Goal: Task Accomplishment & Management: Manage account settings

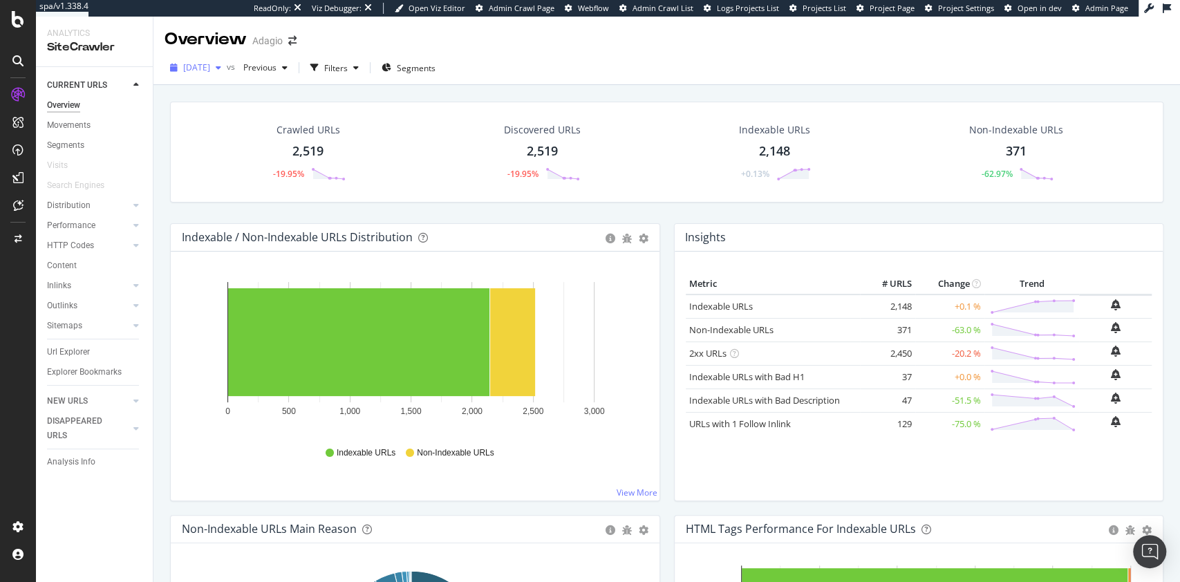
click at [210, 67] on span "2025 Oct. 6th" at bounding box center [196, 67] width 27 height 12
click at [586, 86] on div "Crawled URLs 2,519 -19.95% Discovered URLs 2,519 -19.95% Indexable URLs 2,148 +…" at bounding box center [666, 367] width 1026 height 565
click at [79, 123] on div "Movements" at bounding box center [69, 125] width 44 height 15
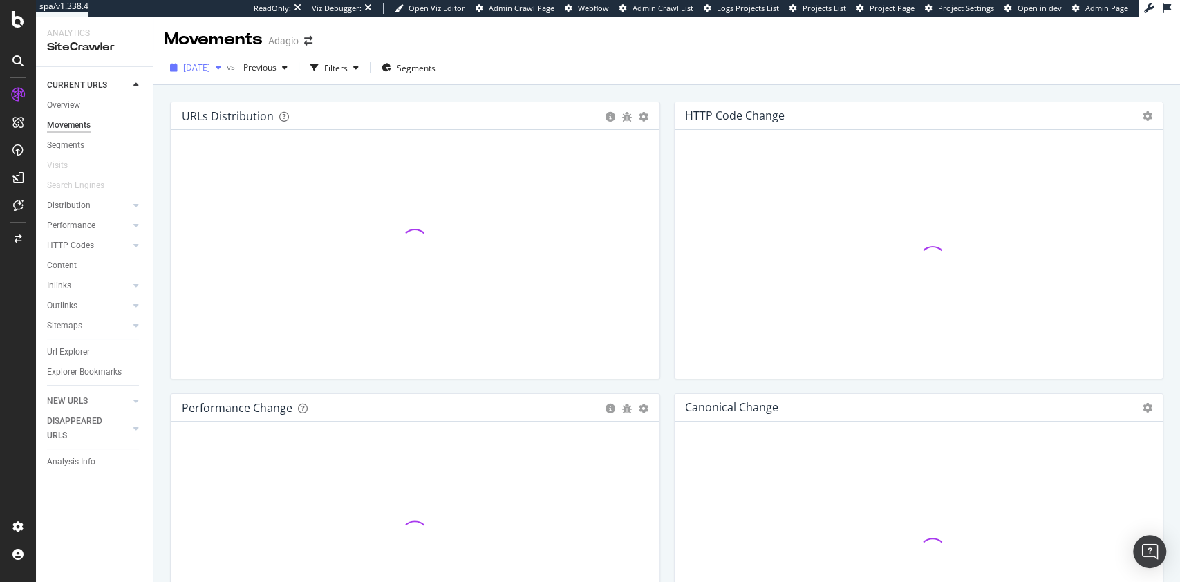
click at [210, 68] on span "2025 Oct. 6th" at bounding box center [196, 67] width 27 height 12
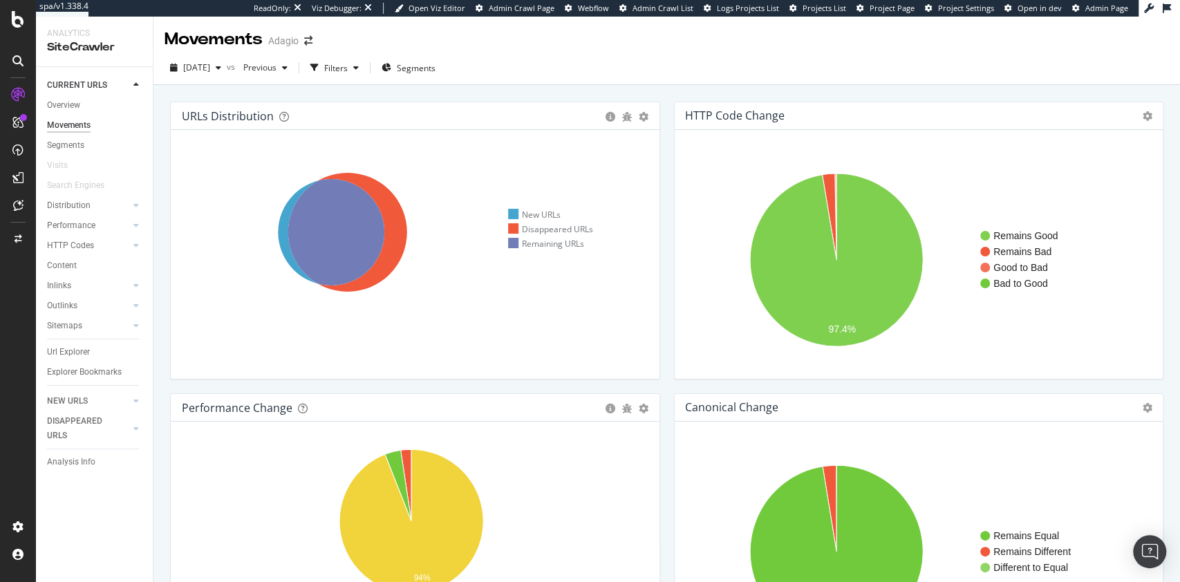
click at [700, 80] on div "2025 Oct. 6th vs Previous Filters Segments" at bounding box center [666, 71] width 1026 height 28
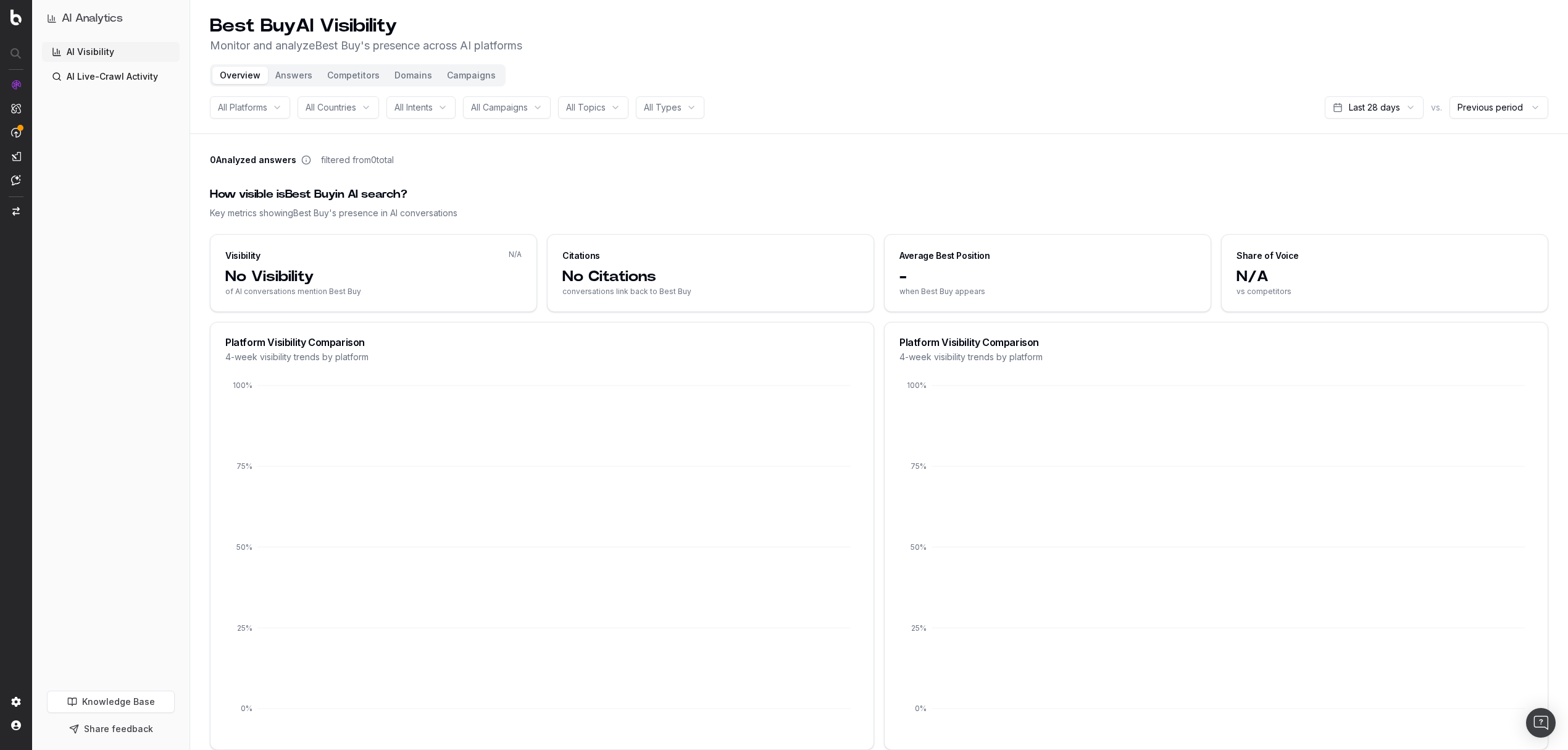
click at [1176, 113] on html "AI Analytics AI Visibility AI Live-Crawl Activity Knowledge Base Share feedback…" at bounding box center [784, 375] width 1568 height 750
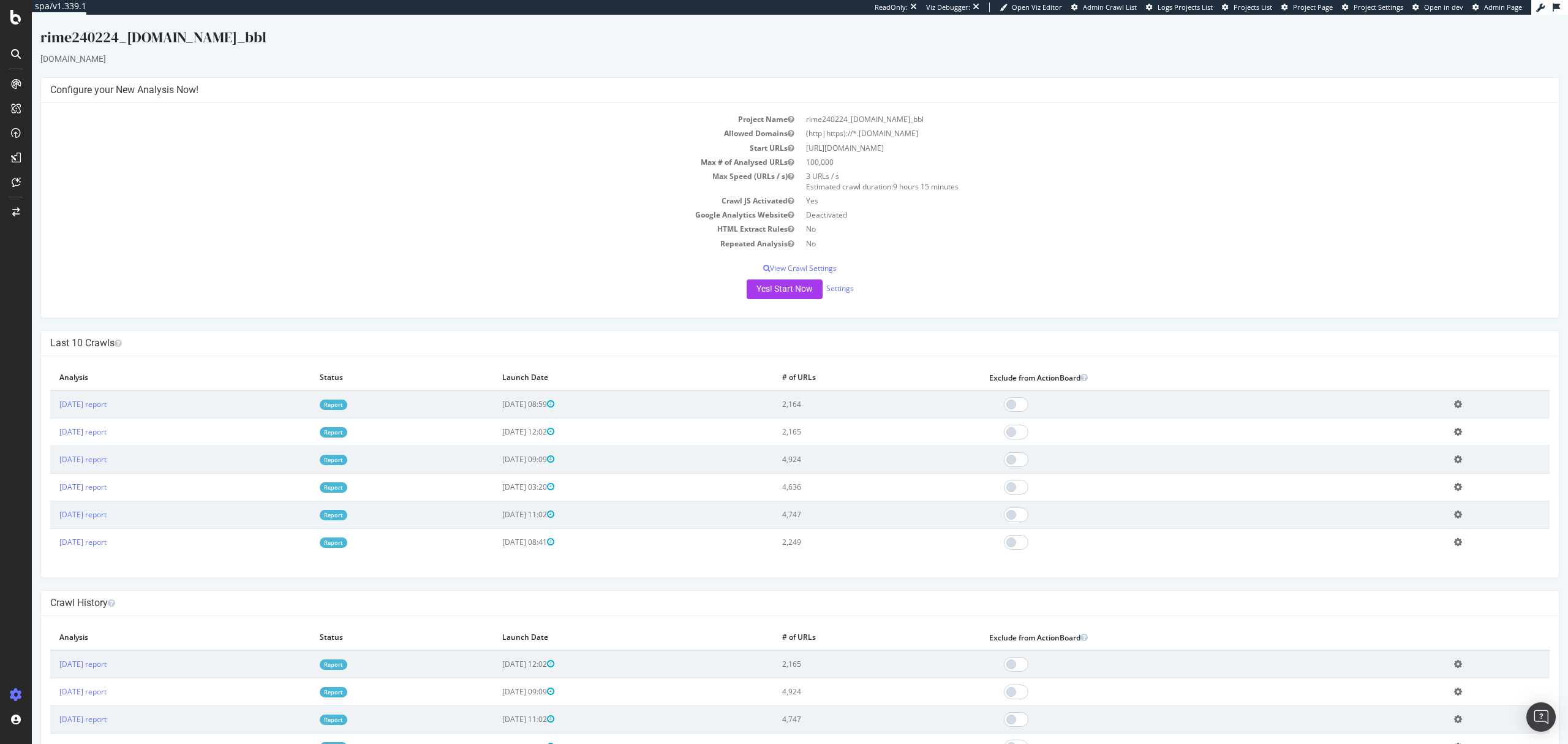
click at [347, 403] on link "Report" at bounding box center [333, 405] width 27 height 11
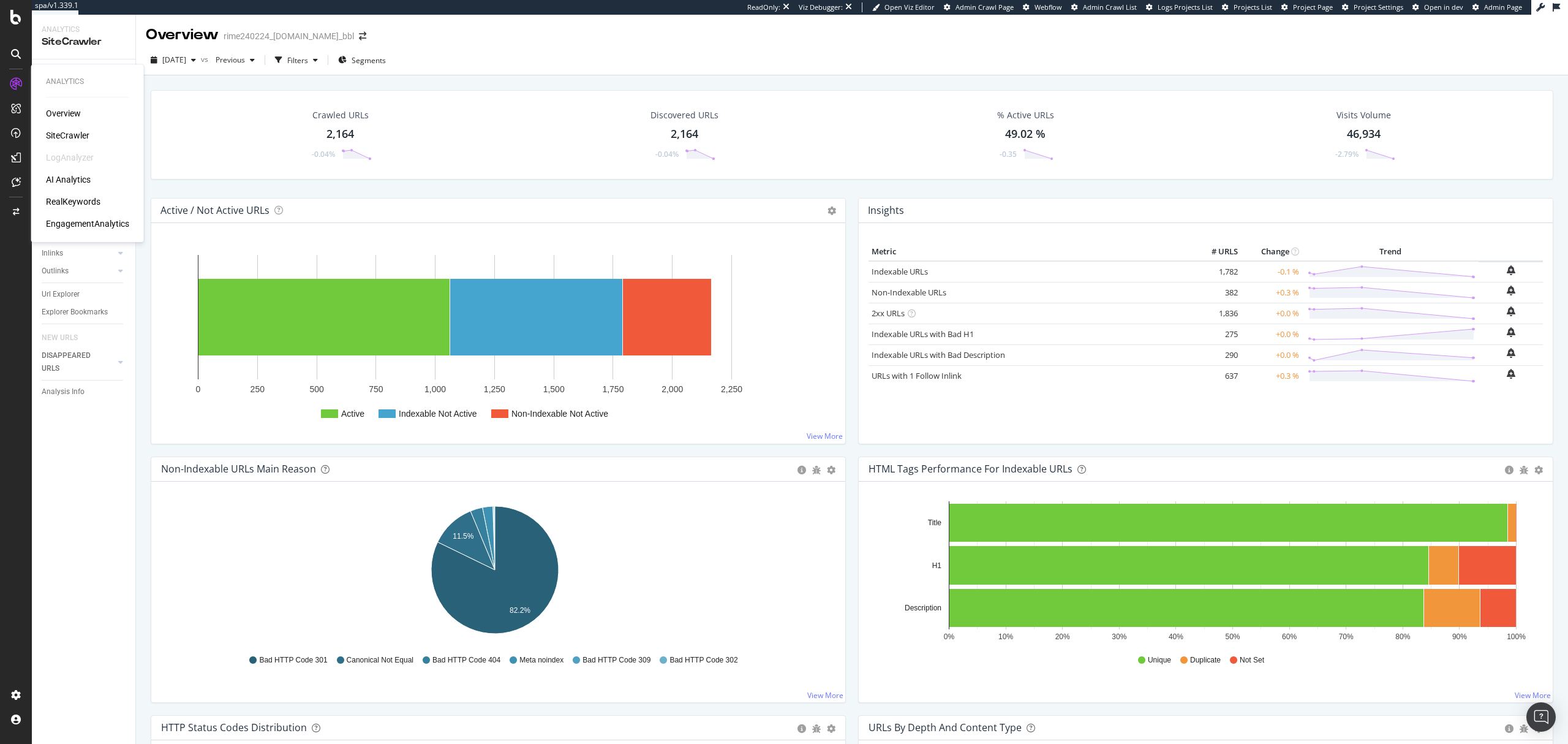
click at [82, 196] on div "RealKeywords" at bounding box center [73, 201] width 54 height 12
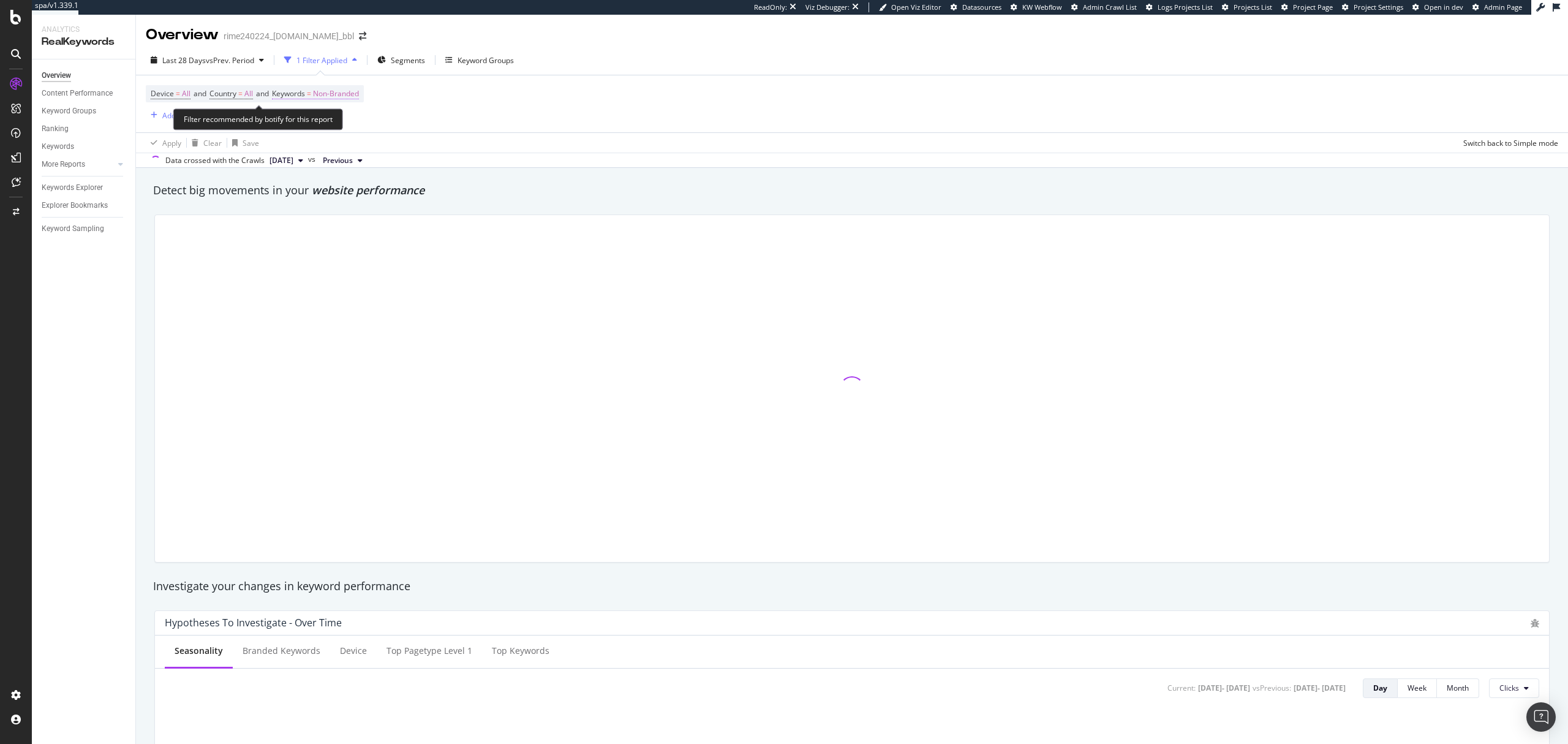
click at [339, 92] on span "Non-Branded" at bounding box center [336, 93] width 46 height 17
click at [319, 121] on span "Non-Branded" at bounding box center [315, 123] width 51 height 11
click at [328, 121] on span "Non-Branded" at bounding box center [315, 123] width 51 height 11
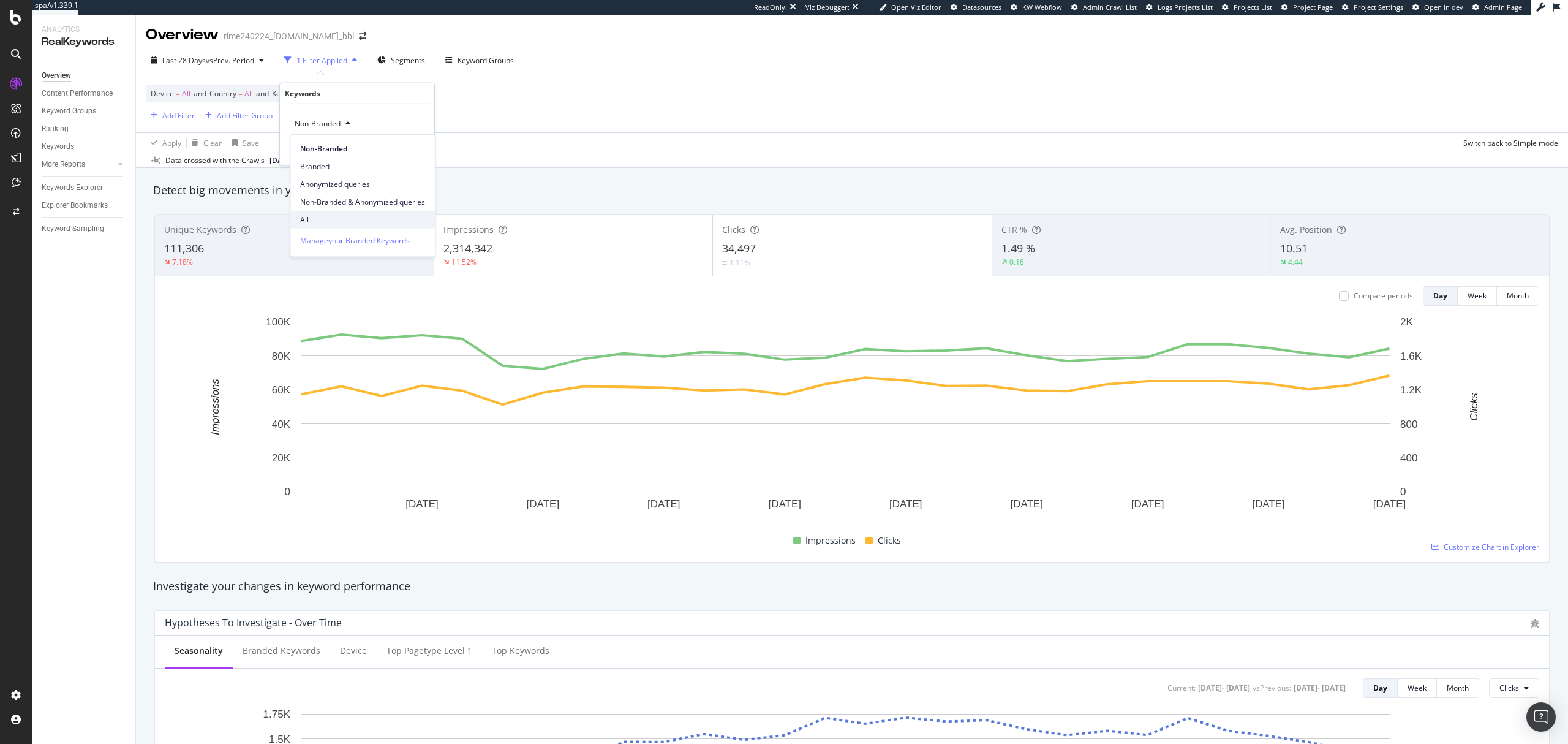
click at [317, 211] on div "All" at bounding box center [363, 220] width 144 height 18
click at [412, 142] on div "All Cancel Add filter Apply" at bounding box center [357, 134] width 154 height 61
click at [213, 59] on span "vs Prev. Period" at bounding box center [230, 60] width 49 height 11
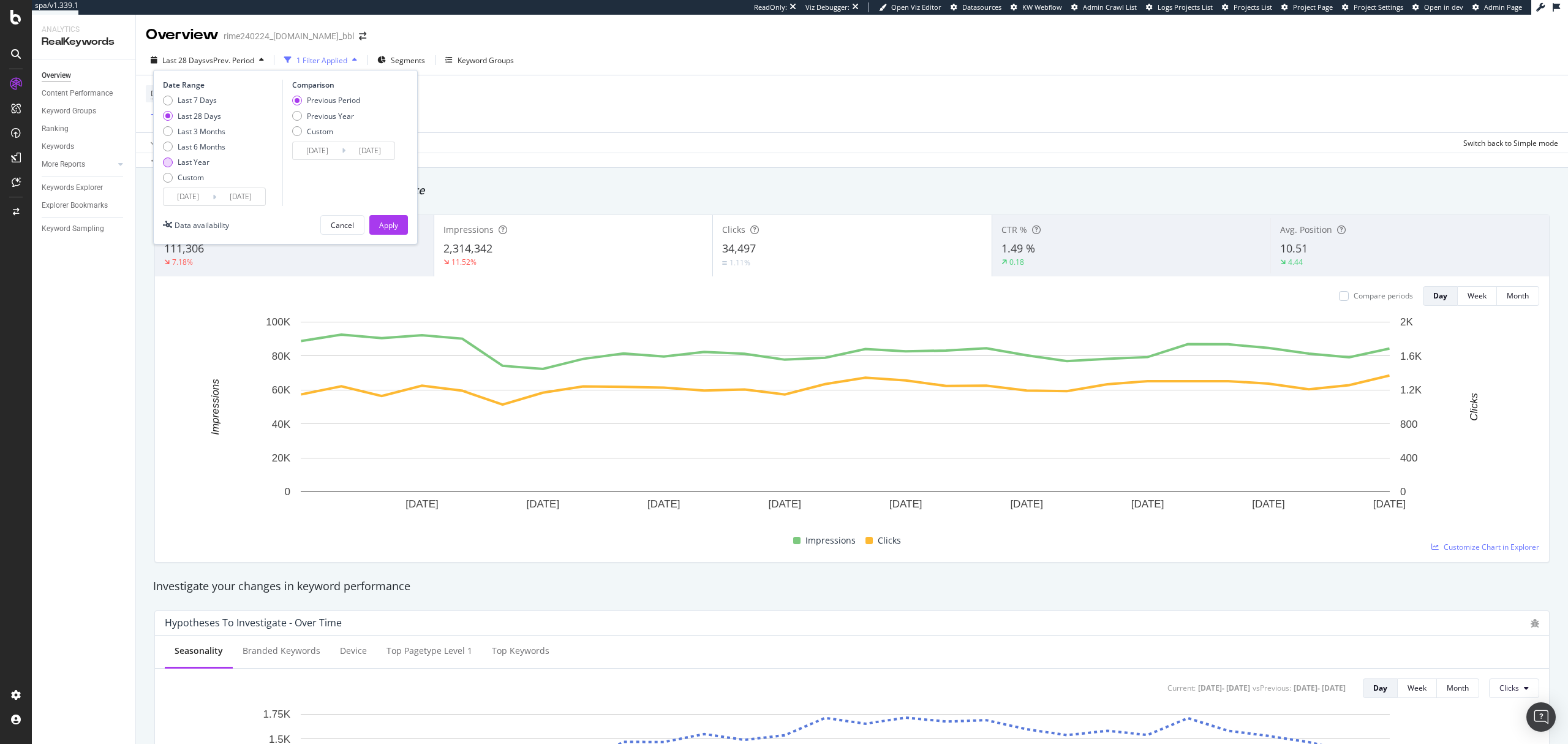
click at [185, 161] on div "Last Year" at bounding box center [193, 162] width 32 height 11
type input "2024/10/05"
click at [402, 229] on button "Apply" at bounding box center [389, 225] width 39 height 20
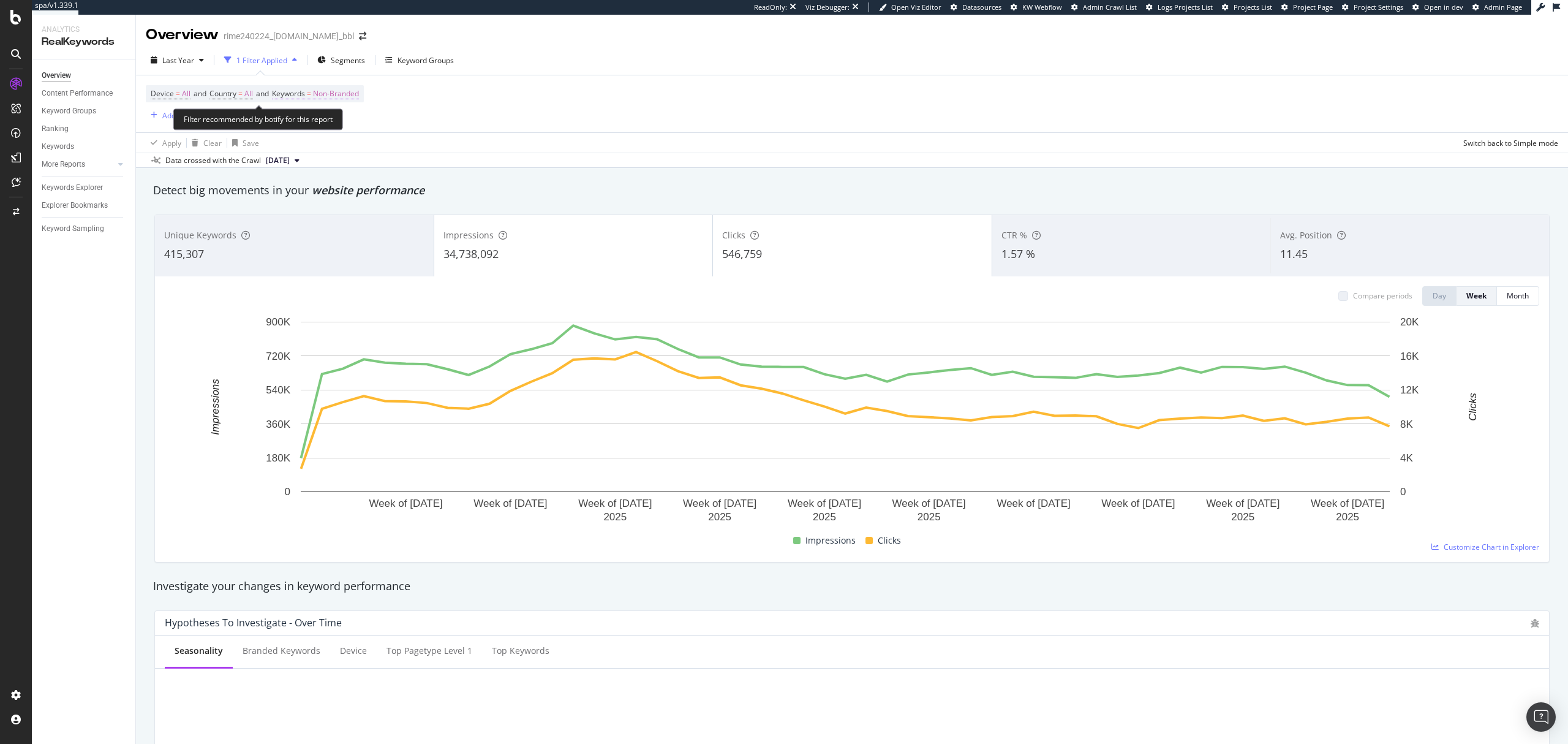
click at [355, 97] on span "Non-Branded" at bounding box center [336, 93] width 46 height 17
click at [333, 126] on span "Non-Branded" at bounding box center [315, 123] width 51 height 11
click at [322, 217] on span "All" at bounding box center [363, 219] width 125 height 11
click at [419, 147] on div "Apply" at bounding box center [414, 149] width 19 height 11
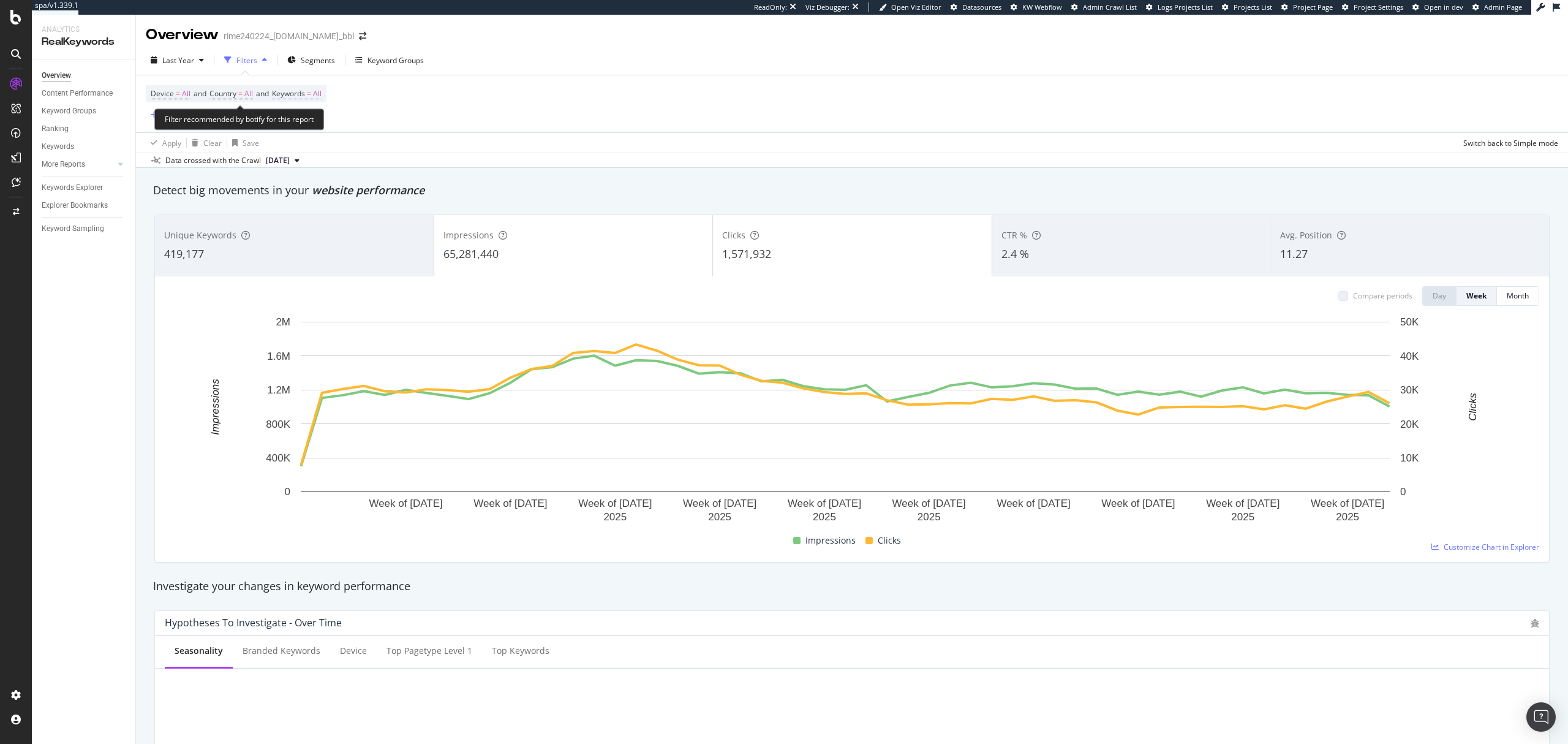
click at [311, 97] on span "=" at bounding box center [308, 94] width 4 height 11
click at [307, 121] on div "button" at bounding box center [310, 123] width 15 height 7
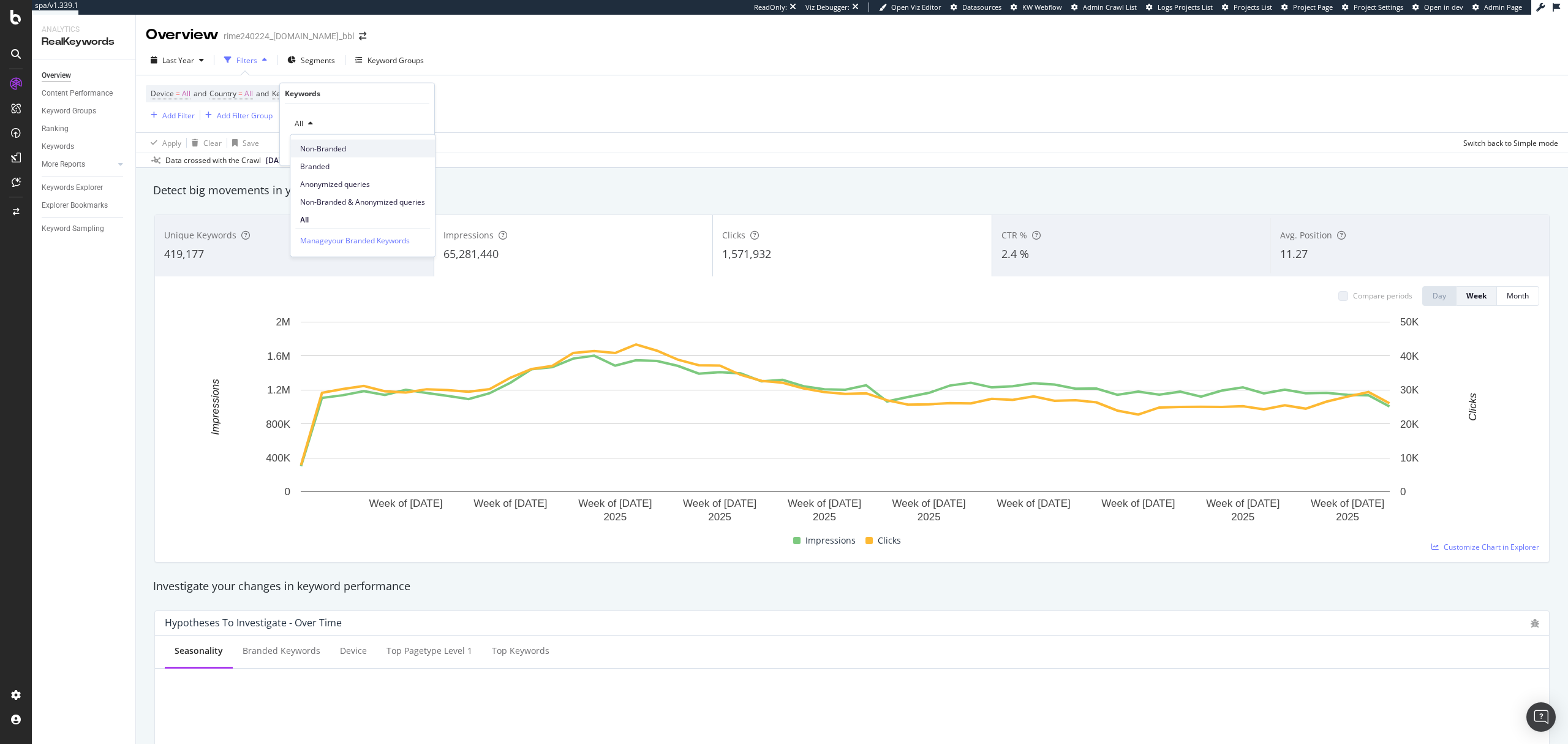
click at [336, 143] on span "Non-Branded" at bounding box center [363, 148] width 125 height 11
click at [417, 145] on div "Apply" at bounding box center [414, 149] width 19 height 11
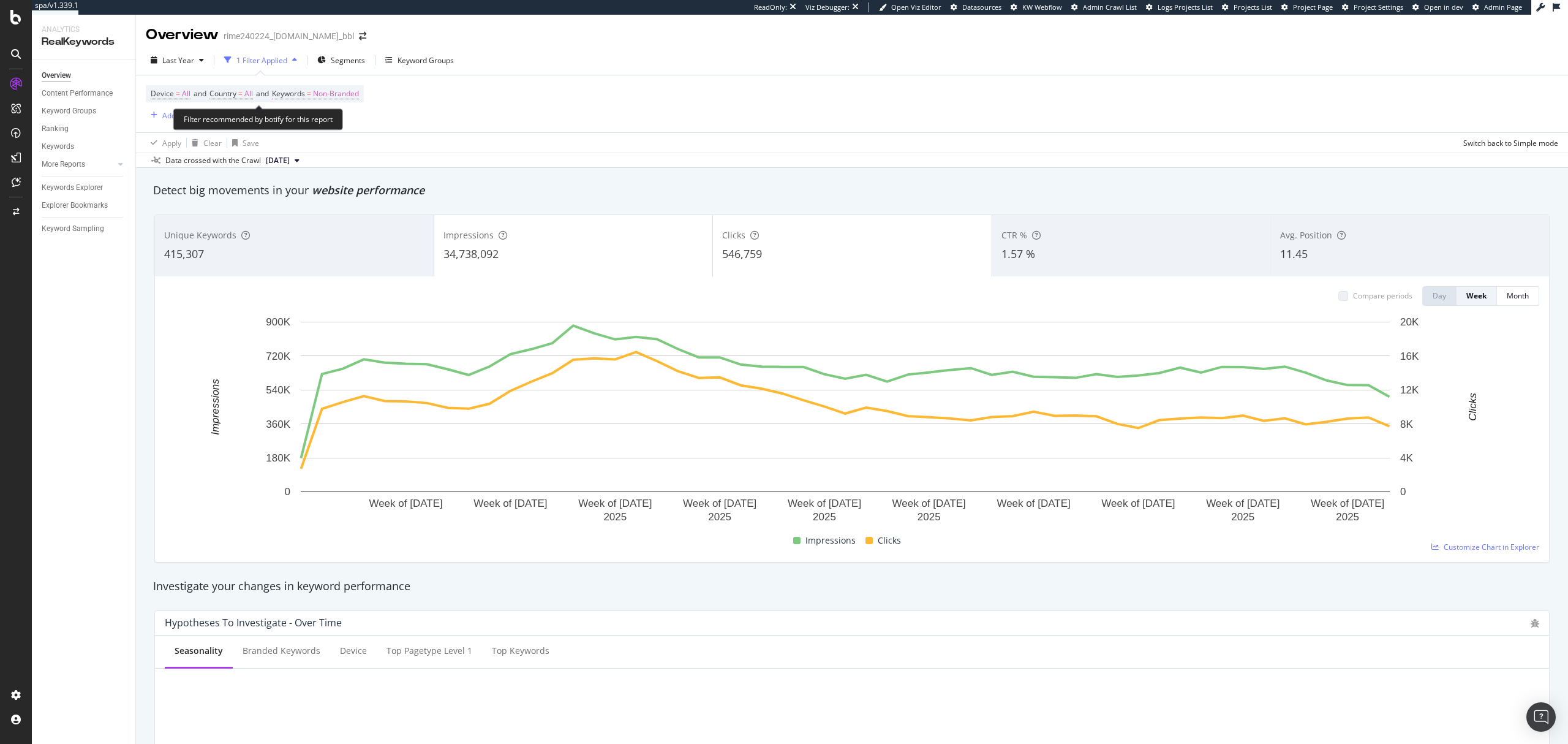
click at [346, 98] on span "Non-Branded" at bounding box center [336, 93] width 46 height 17
click at [339, 123] on span "Non-Branded" at bounding box center [315, 123] width 51 height 11
click at [344, 179] on span "Anonymized queries" at bounding box center [363, 184] width 125 height 11
click at [415, 150] on div "Apply" at bounding box center [414, 149] width 19 height 11
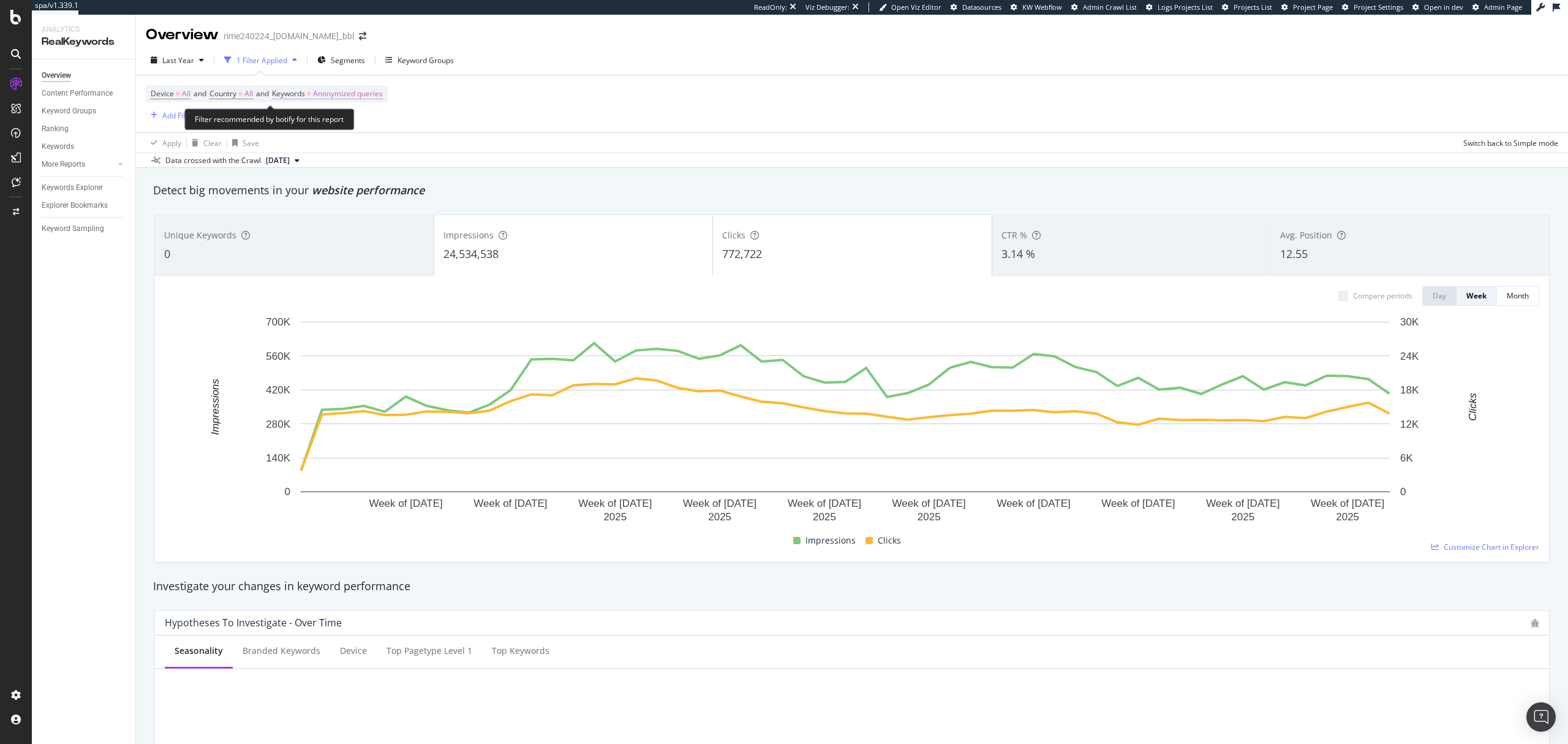
click at [351, 100] on span "Anonymized queries" at bounding box center [347, 93] width 70 height 17
click at [360, 130] on div "Anonymized queries" at bounding box center [334, 123] width 90 height 19
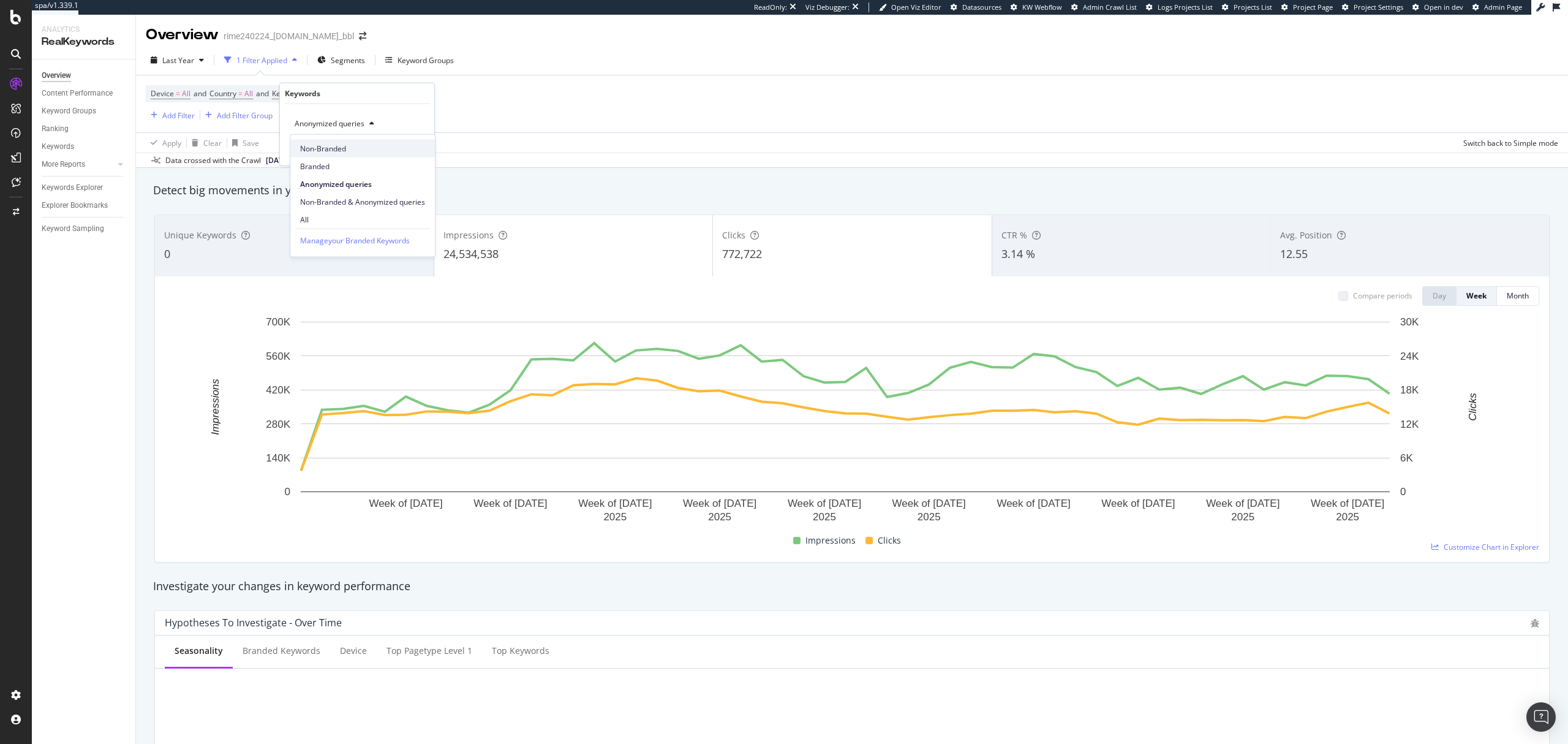
click at [358, 145] on span "Non-Branded" at bounding box center [363, 148] width 125 height 11
click at [413, 145] on div "Apply" at bounding box center [414, 149] width 19 height 11
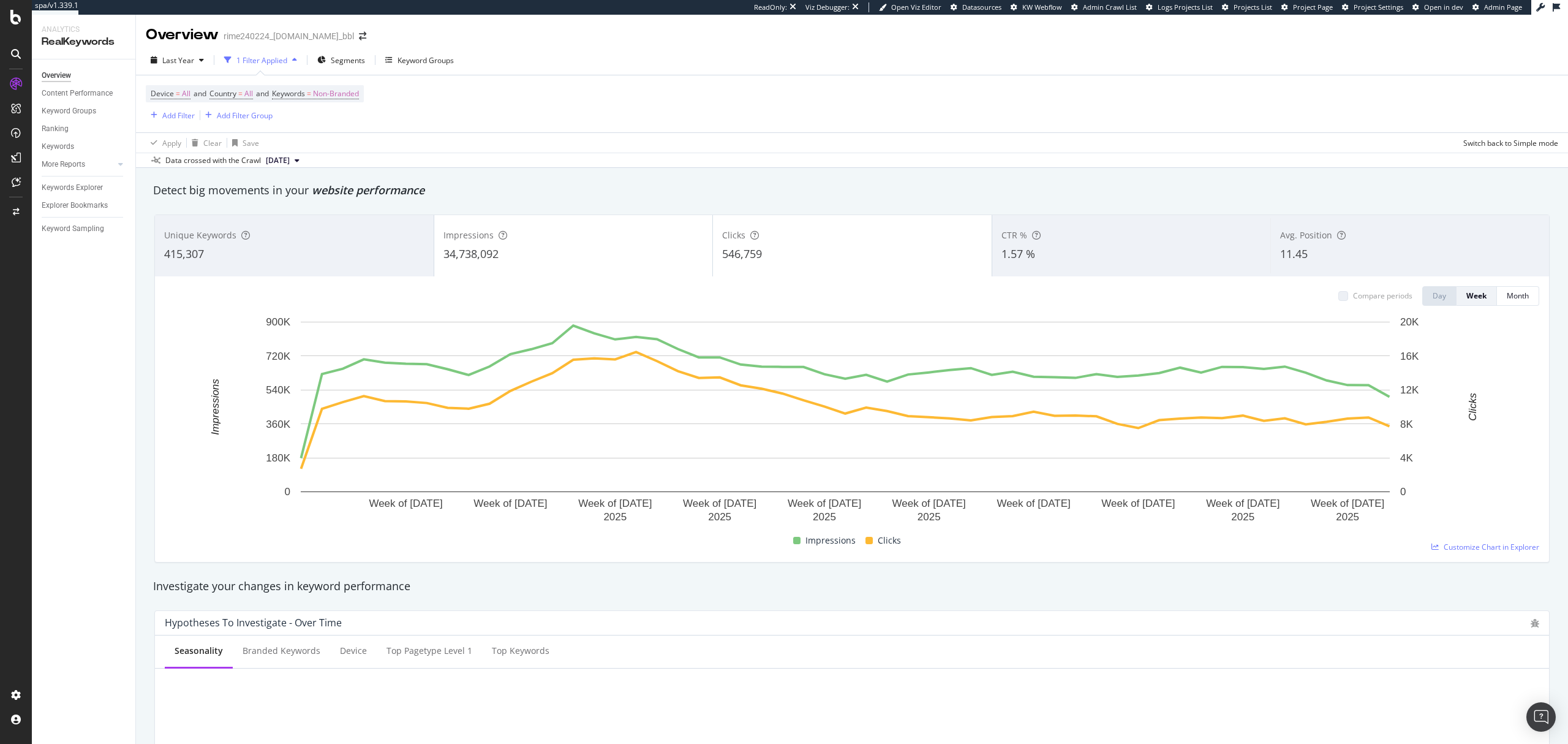
click at [1500, 3] on span "Admin Page" at bounding box center [1502, 7] width 38 height 9
drag, startPoint x: 74, startPoint y: 638, endPoint x: 102, endPoint y: 632, distance: 28.6
click at [74, 638] on div "Project settings" at bounding box center [65, 639] width 51 height 10
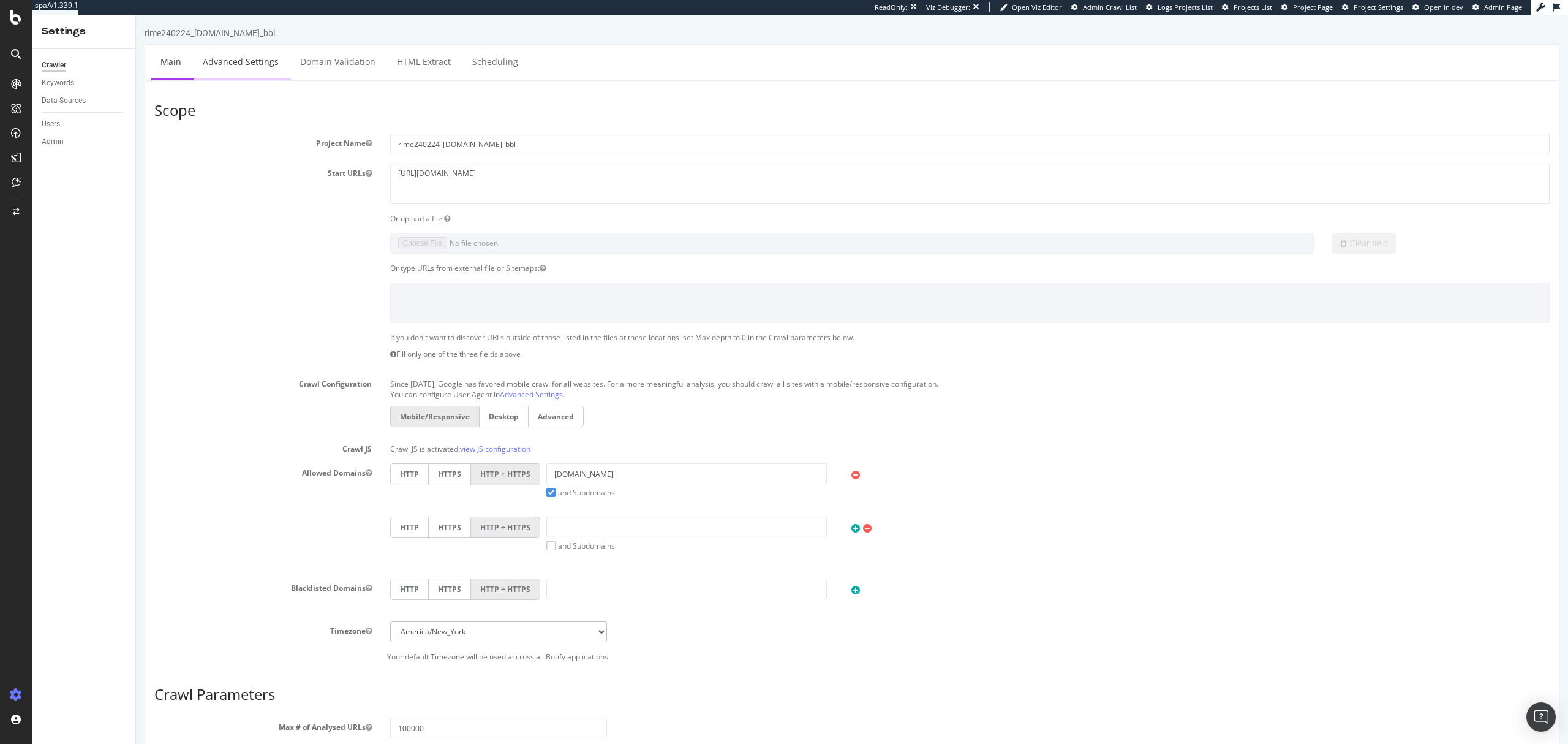
click at [235, 59] on link "Advanced Settings" at bounding box center [240, 61] width 94 height 34
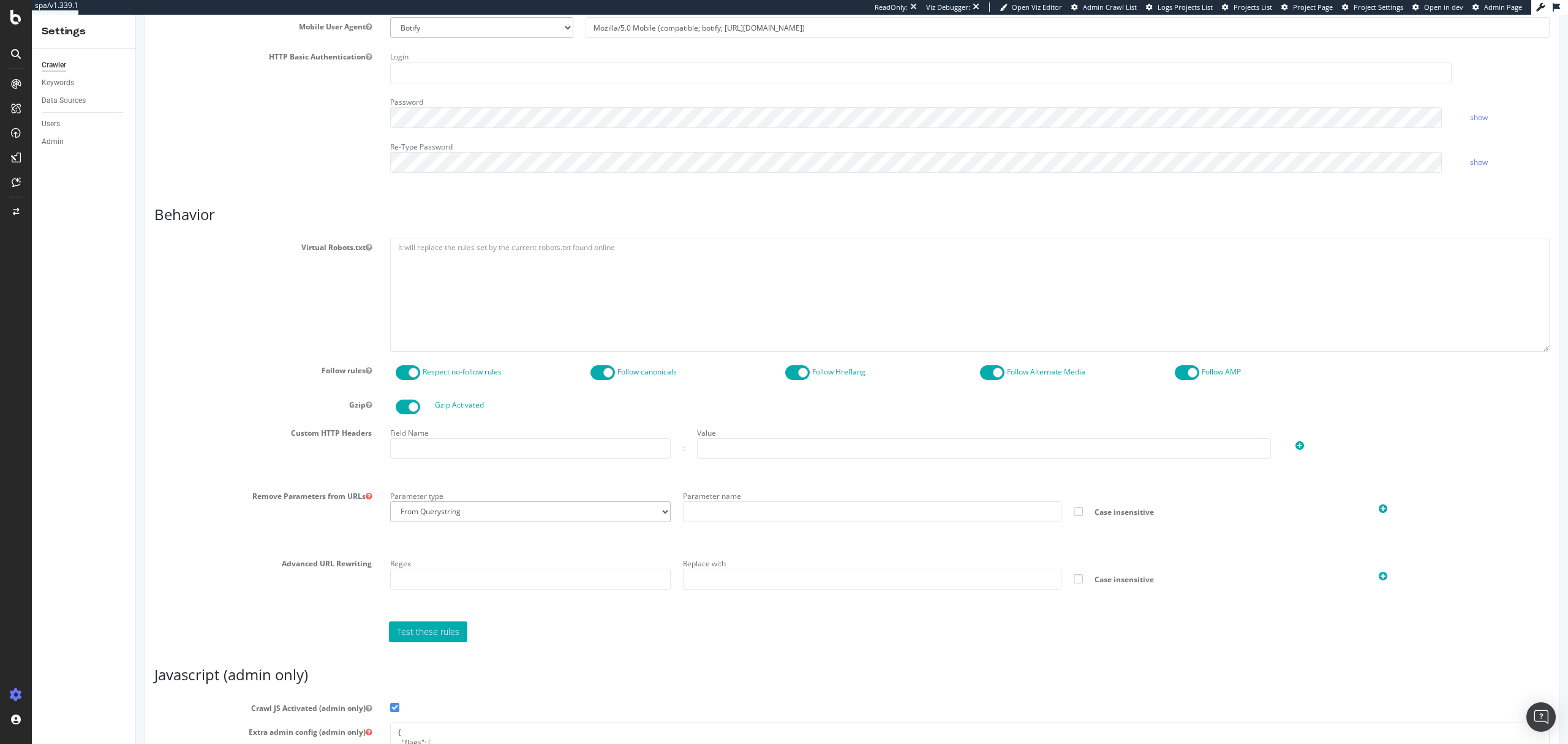
scroll to position [613, 0]
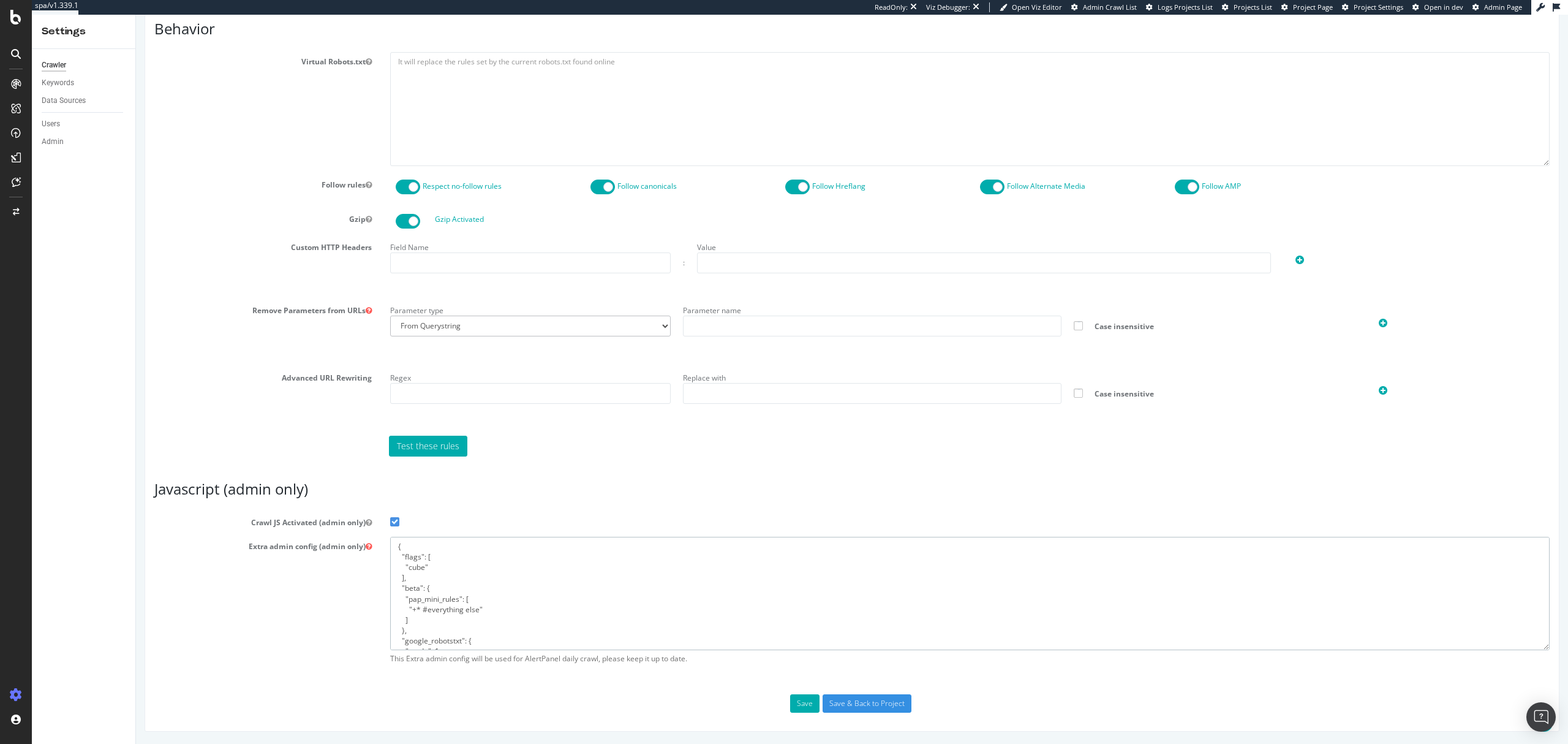
click at [503, 628] on textarea "{ "flags": [ "cube" ], "beta": { "pap_mini_rules": [ "+* #everything else" ] },…" at bounding box center [970, 593] width 1159 height 114
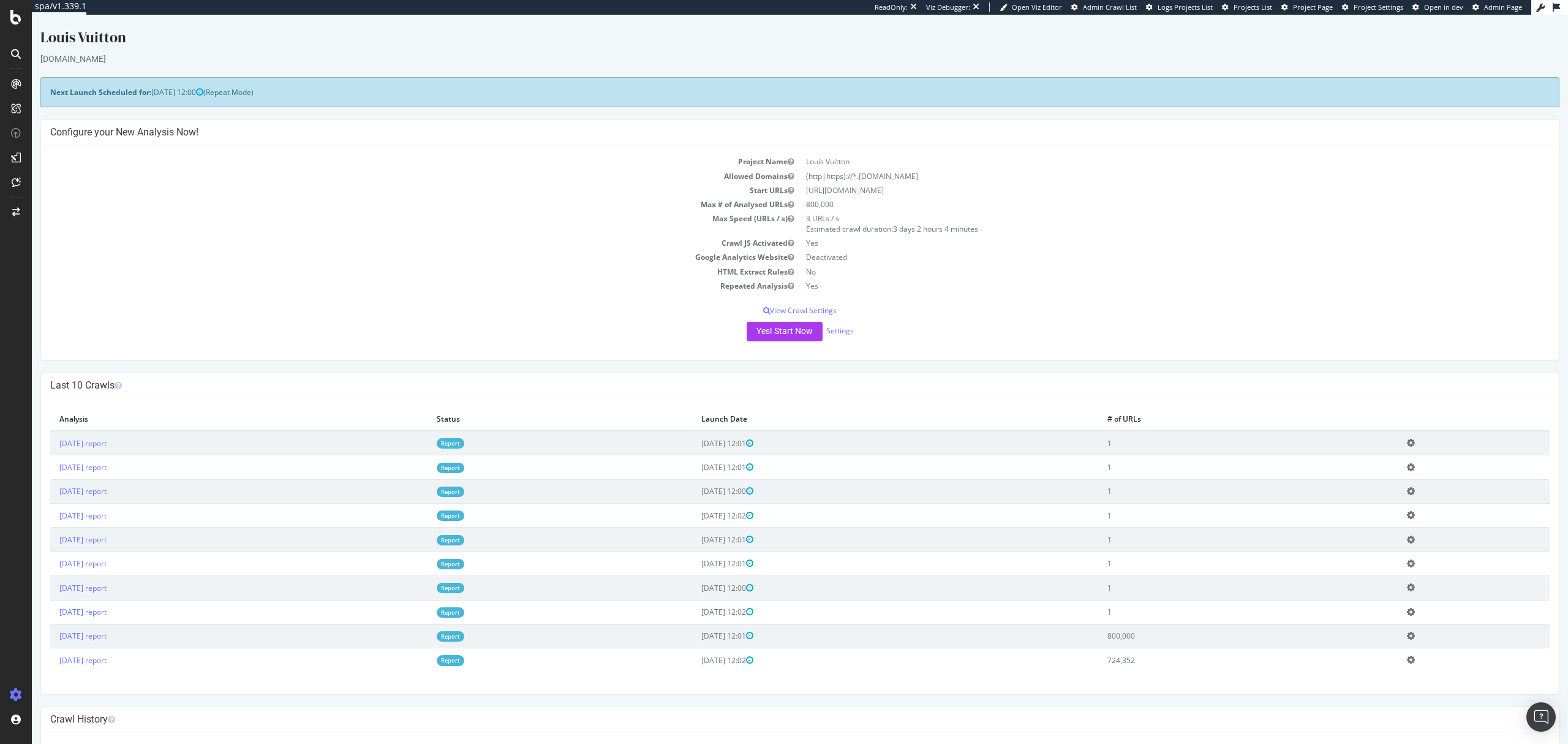
click at [464, 439] on link "Report" at bounding box center [450, 443] width 27 height 11
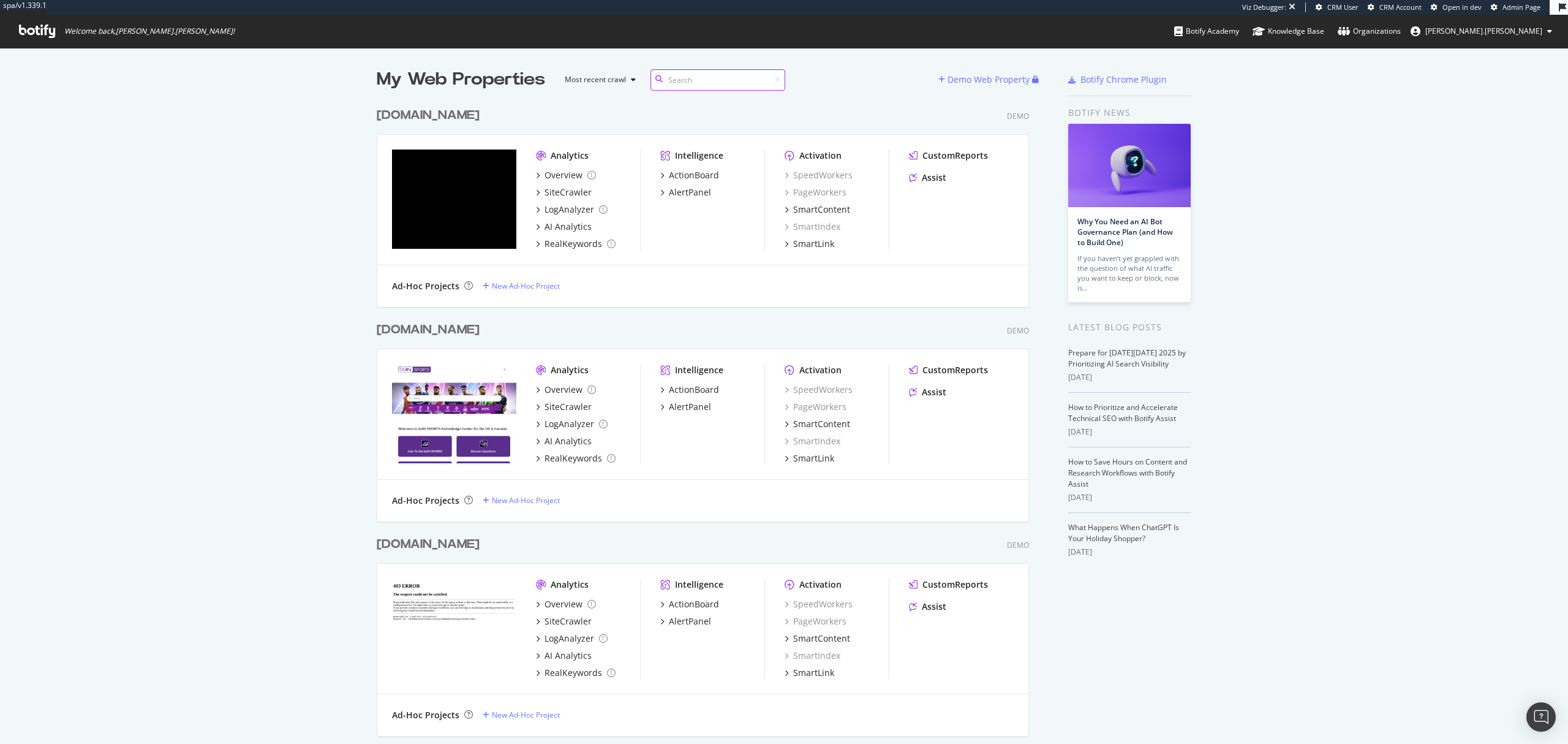
scroll to position [32218, 650]
click at [915, 76] on div "My Web Properties Most recent crawl" at bounding box center [658, 80] width 562 height 25
click at [971, 74] on div "Demo Web Property" at bounding box center [988, 80] width 82 height 12
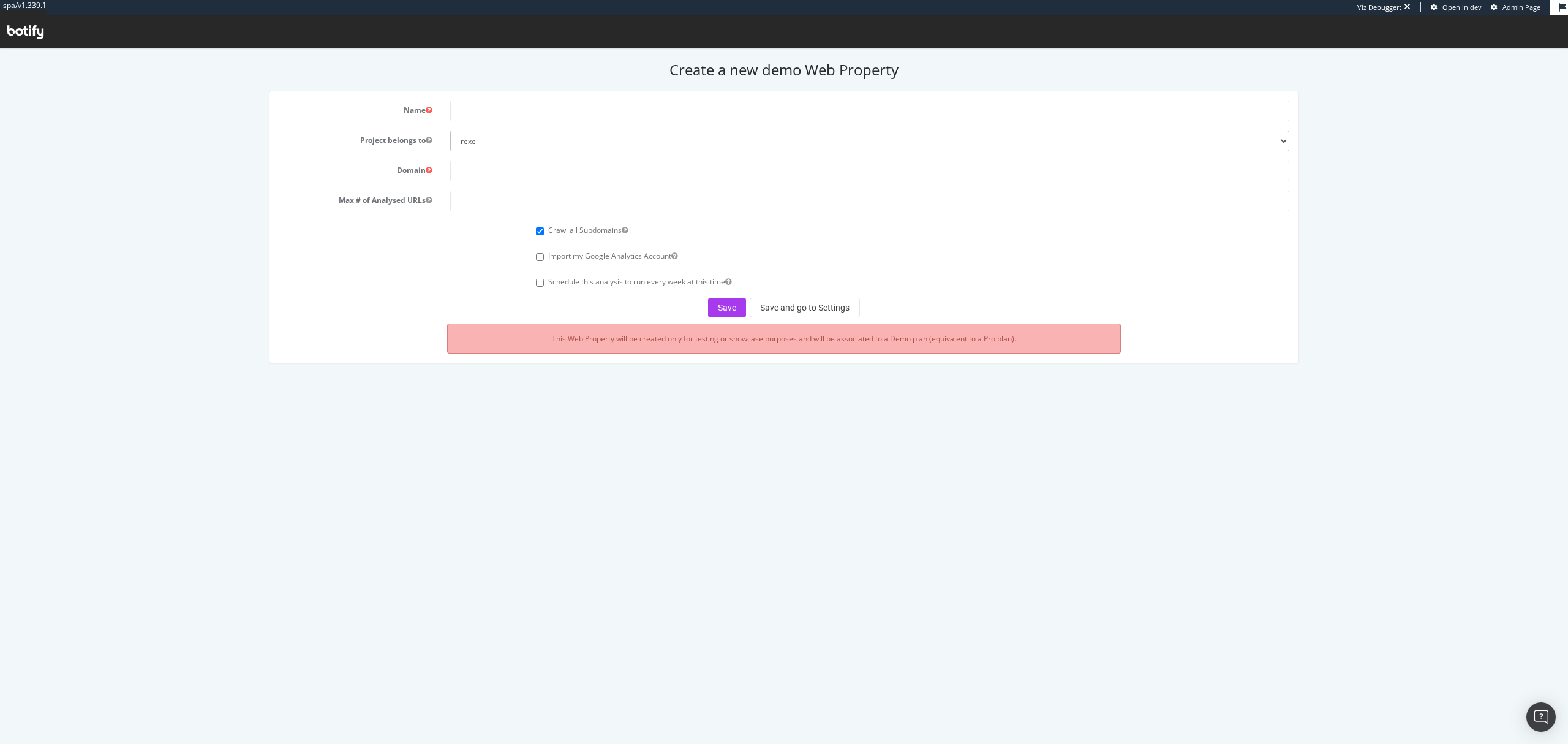
click at [554, 142] on select "rexel euromaster0 monaco2024 apac-crawl-prospect uk-crawl-prospect us-crawl-pro…" at bounding box center [870, 140] width 839 height 20
select select "41186"
click at [450, 130] on select "rexel euromaster0 monaco2024 apac-crawl-prospect uk-crawl-prospect us-crawl-pro…" at bounding box center [870, 140] width 839 height 20
click at [528, 118] on input "text" at bounding box center [870, 110] width 839 height 20
paste input "[DOMAIN_NAME]"
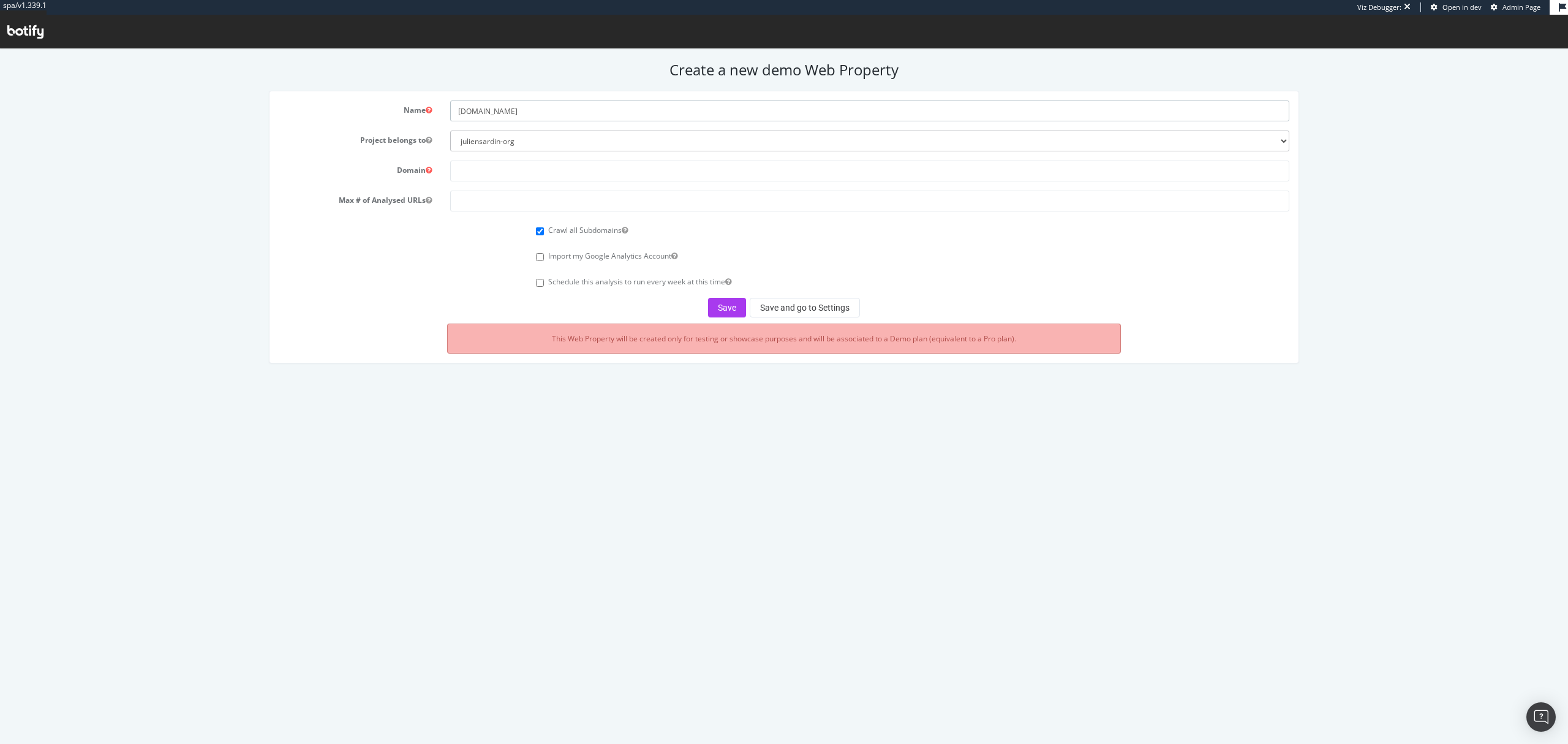
type input "[DOMAIN_NAME]"
click at [501, 179] on input "text" at bounding box center [870, 170] width 839 height 20
paste input "tw.louisvuitton.com"
type input "tw.louisvuitton.com"
click at [493, 203] on input "number" at bounding box center [870, 200] width 839 height 20
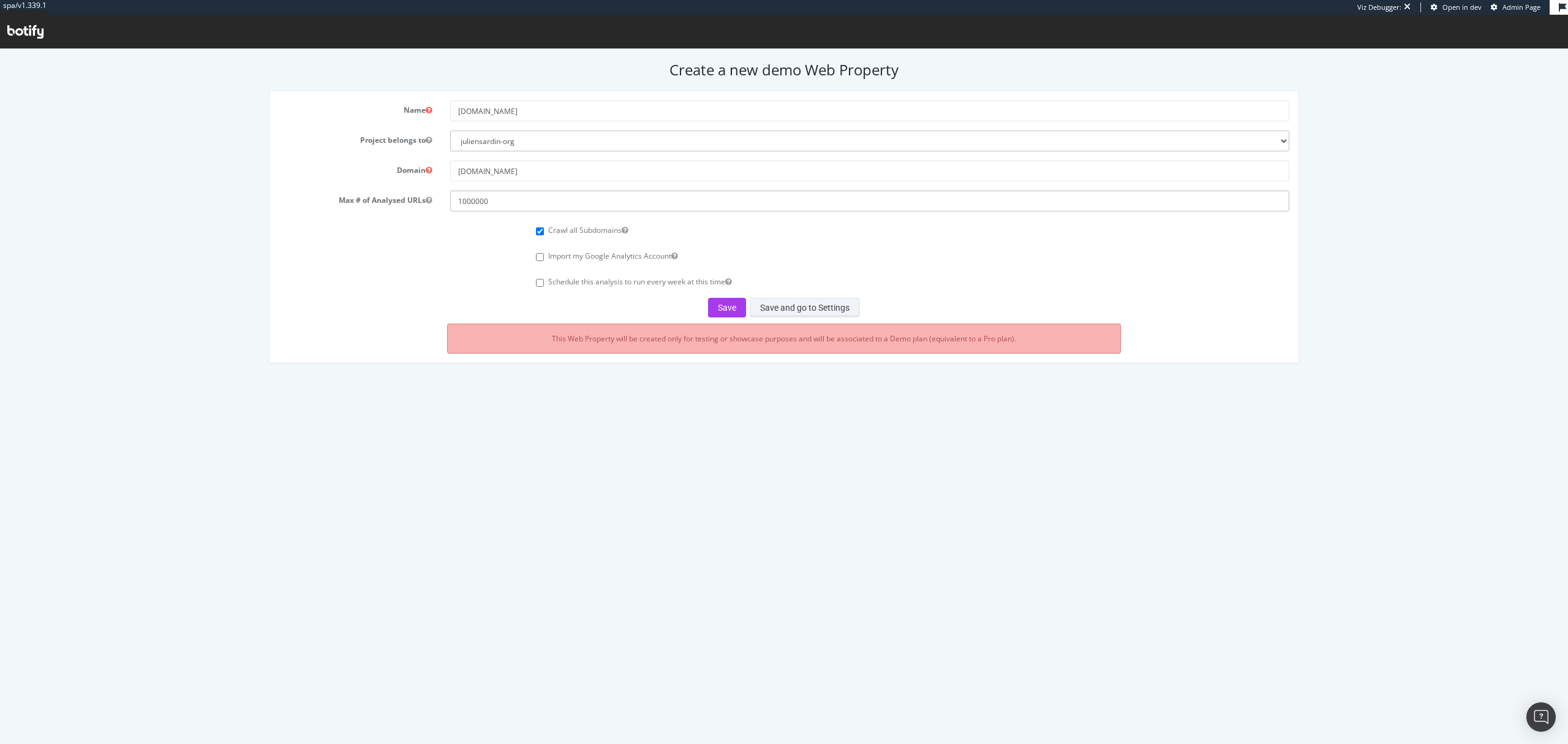
type input "1000000"
click at [830, 308] on button "Save and go to Settings" at bounding box center [805, 308] width 110 height 20
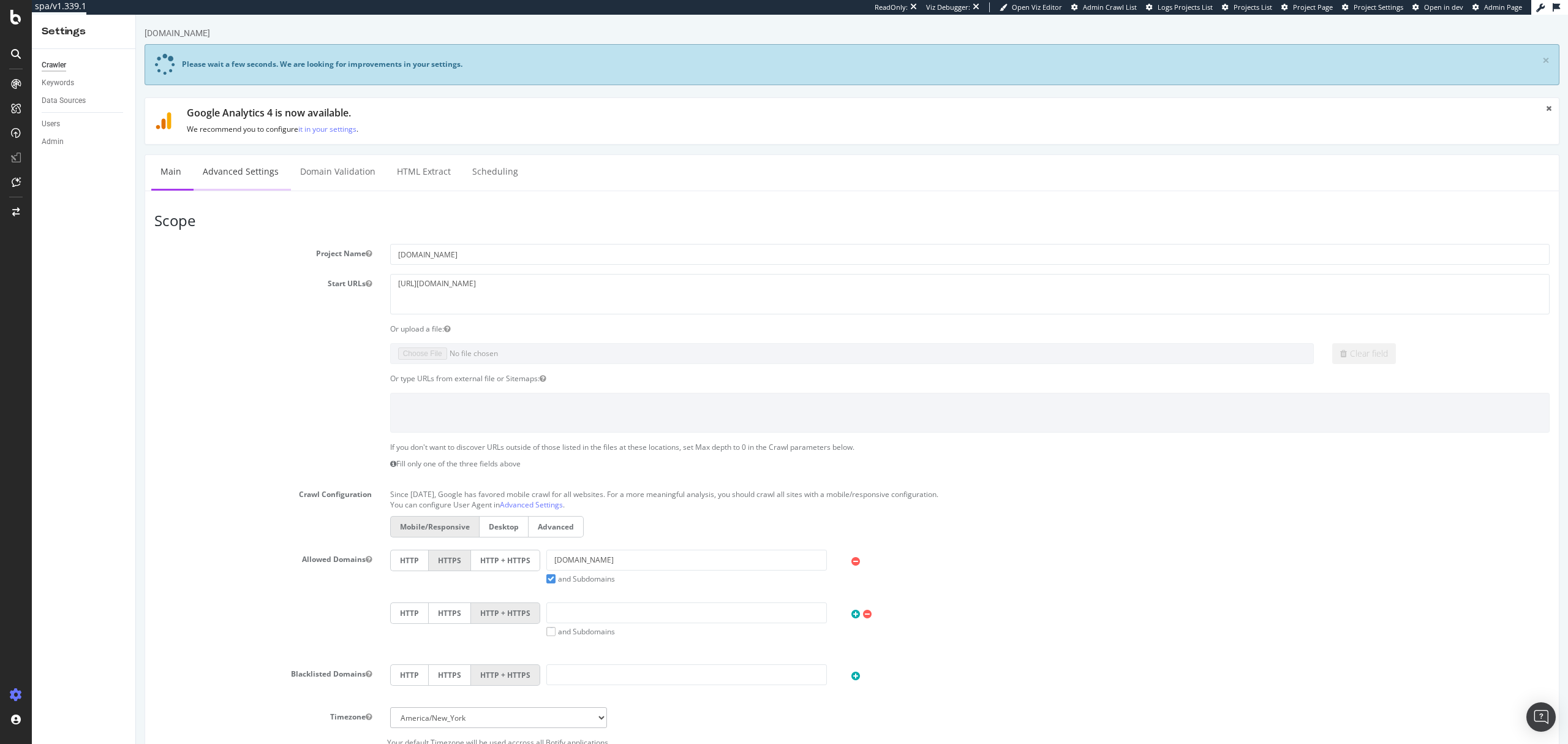
click at [256, 182] on link "Advanced Settings" at bounding box center [240, 172] width 94 height 34
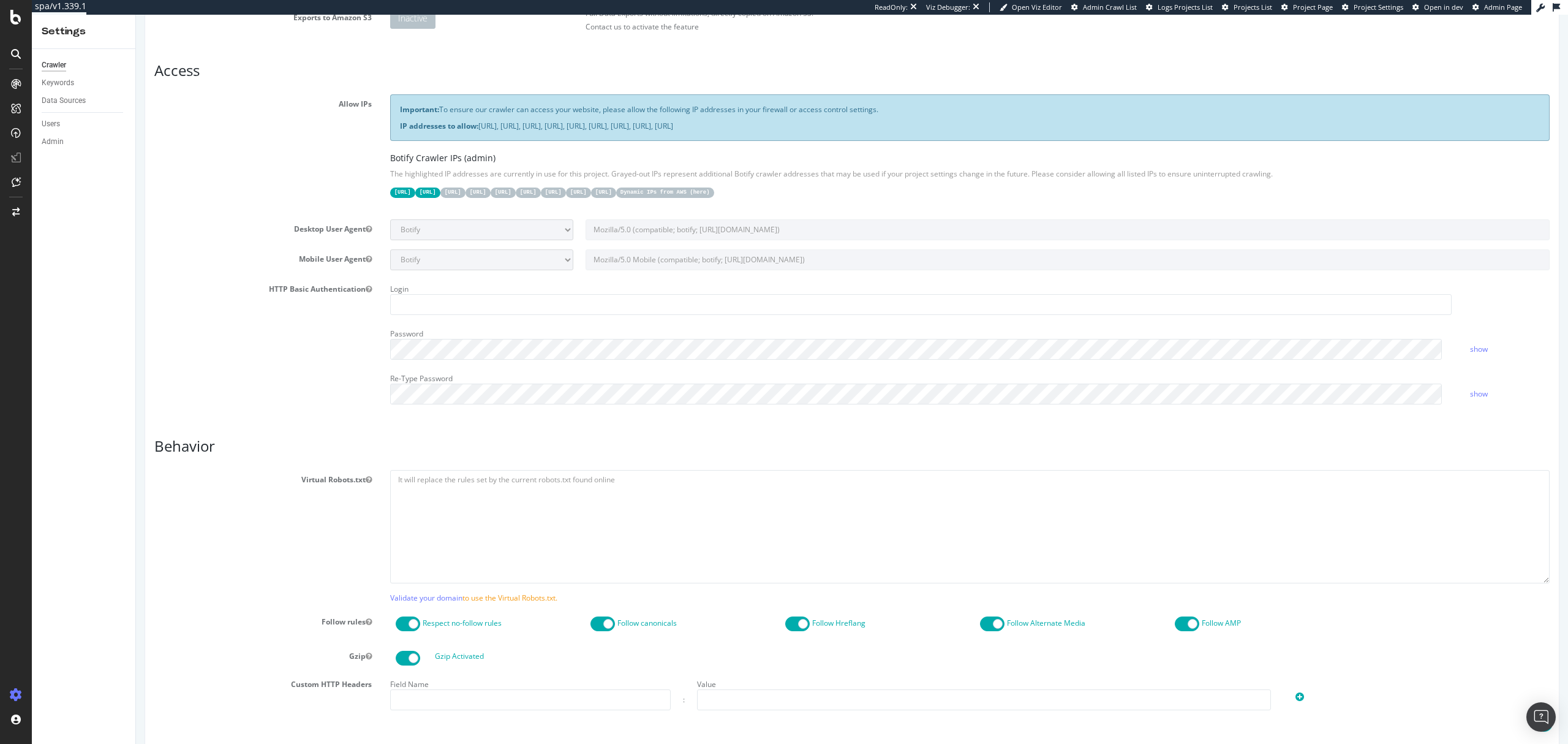
scroll to position [614, 0]
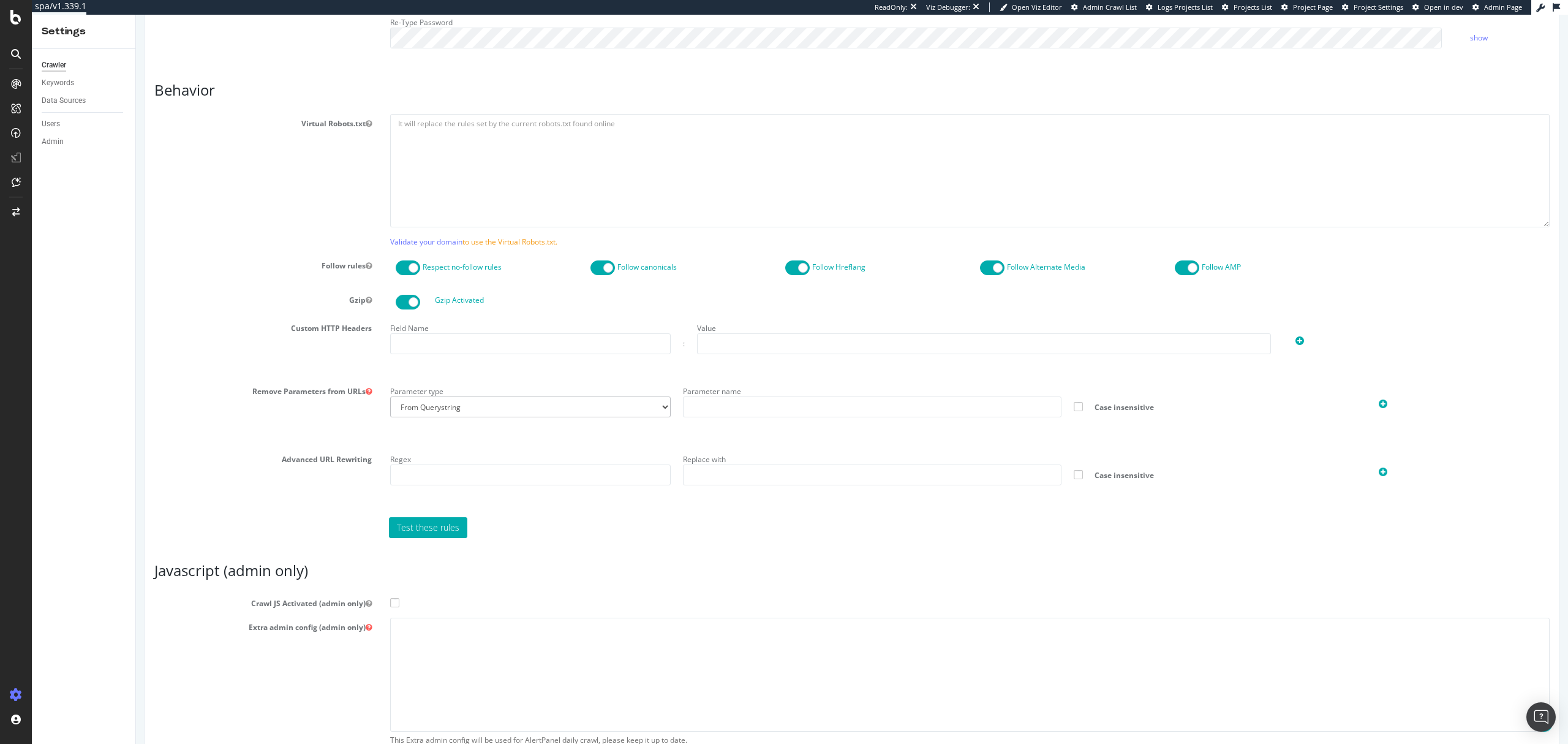
click at [398, 601] on label "Crawl JS Activated (admin only)" at bounding box center [852, 601] width 1414 height 15
click at [136, 15] on input "Crawl JS Activated (admin only)" at bounding box center [136, 15] width 0 height 0
click at [452, 645] on textarea at bounding box center [970, 675] width 1159 height 114
paste textarea "{ "flags": [ "cube" ], "beta": { "pap_mini_rules": [ "+* #everything else" ] },…"
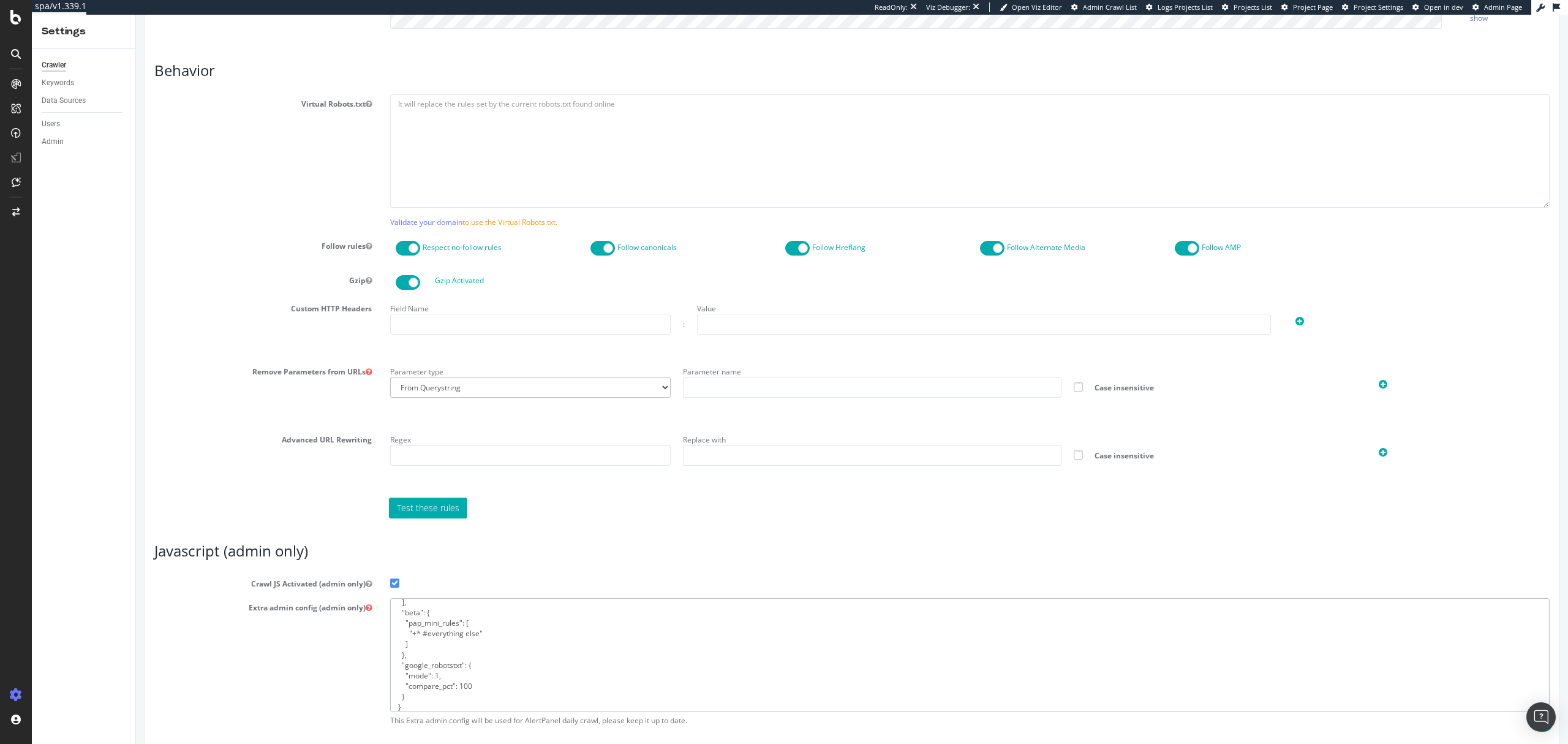
scroll to position [696, 0]
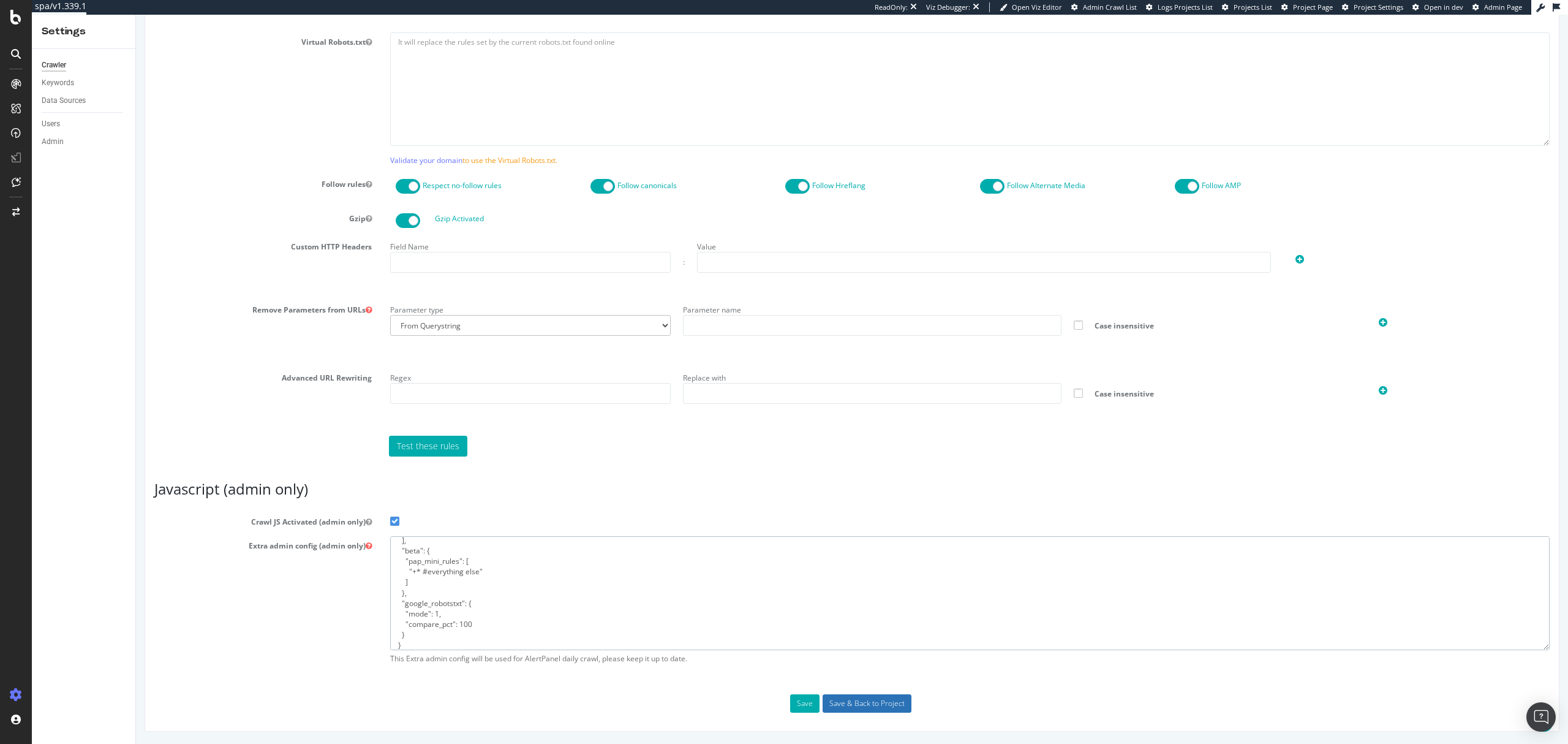
type textarea "{ "flags": [ "cube" ], "beta": { "pap_mini_rules": [ "+* #everything else" ] },…"
click at [885, 709] on input "Save & Back to Project" at bounding box center [867, 703] width 89 height 19
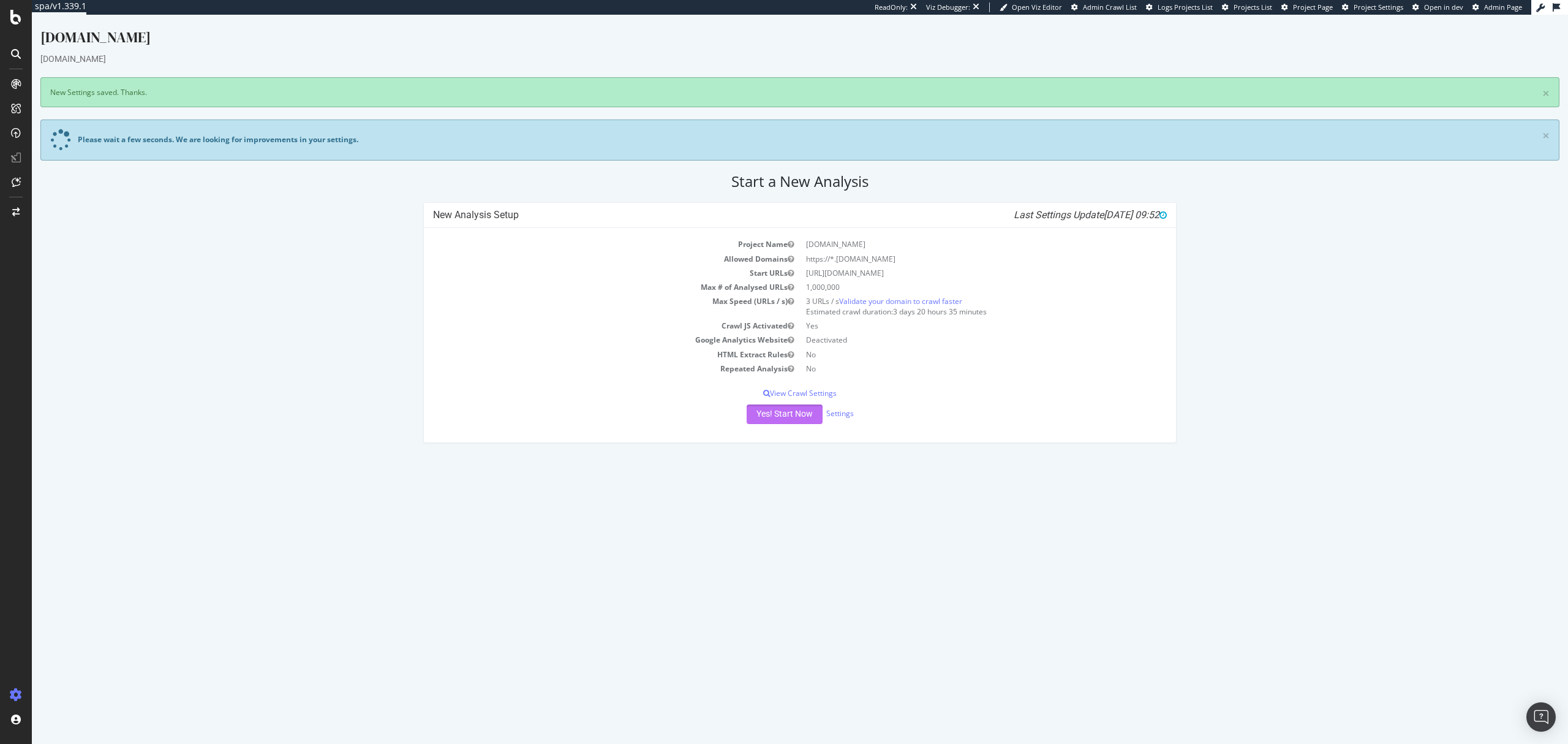
click at [790, 410] on button "Yes! Start Now" at bounding box center [784, 414] width 76 height 20
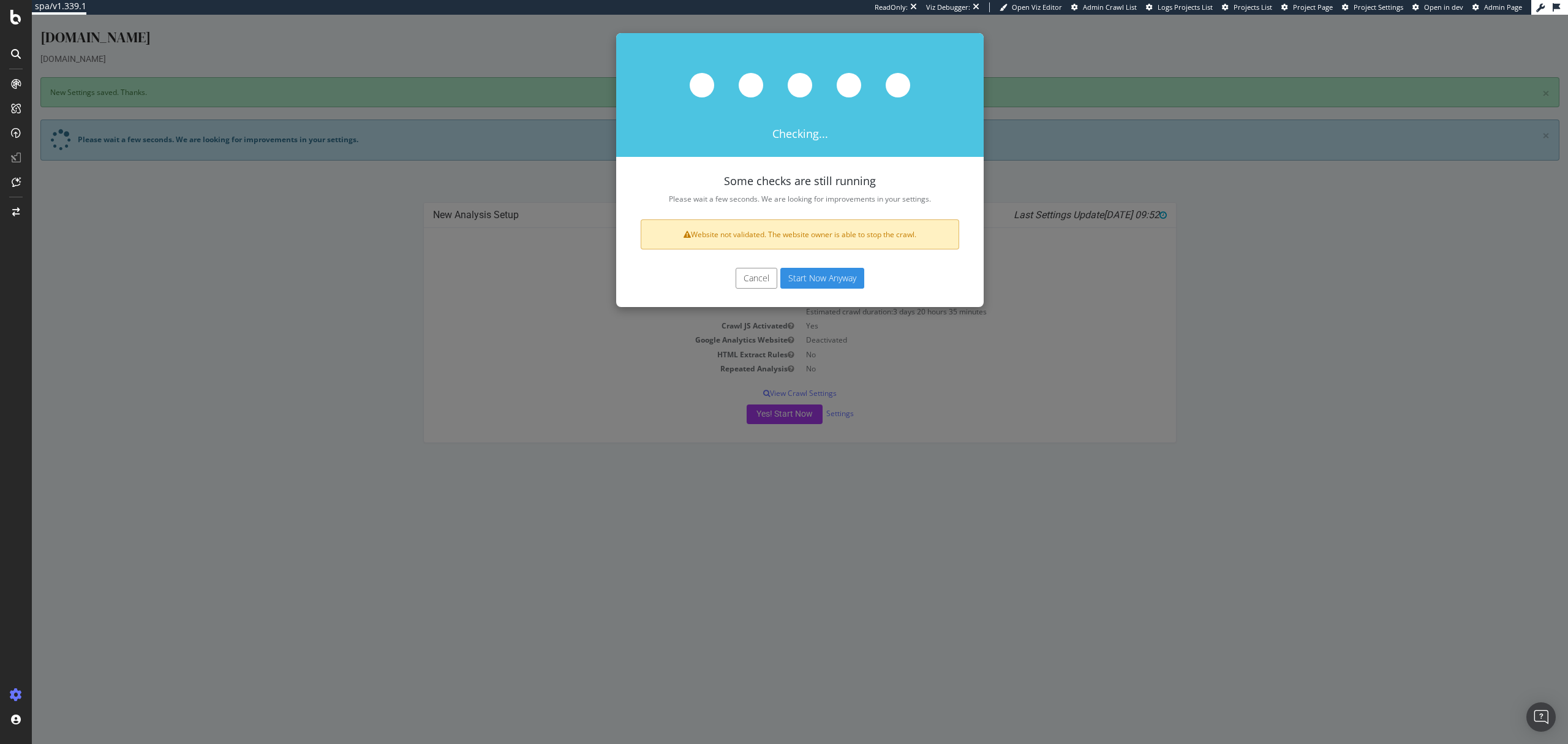
click at [807, 275] on button "Start Now Anyway" at bounding box center [822, 278] width 84 height 20
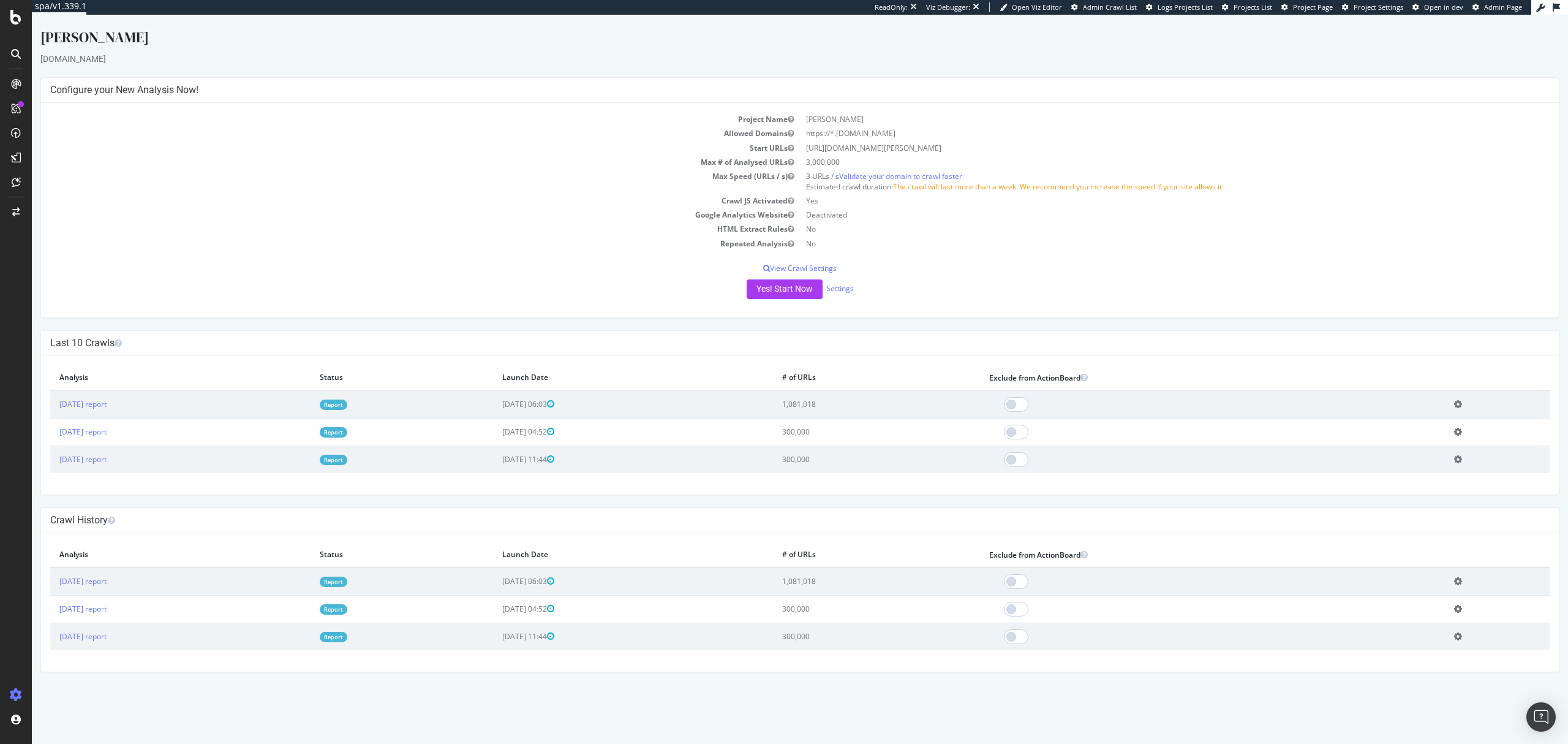
click at [347, 405] on link "Report" at bounding box center [333, 405] width 27 height 11
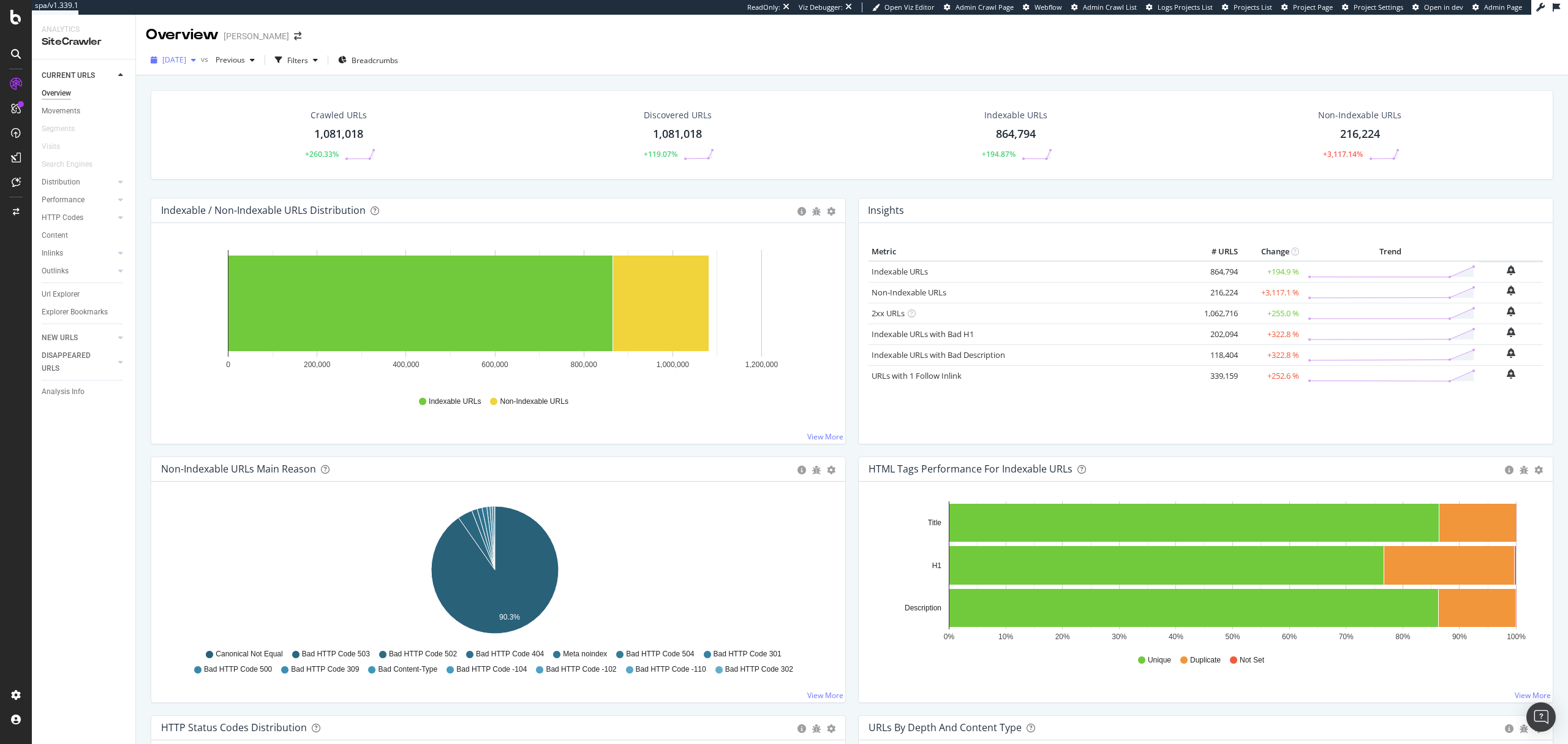
click at [186, 62] on span "2025 Jun. 10th" at bounding box center [174, 59] width 24 height 11
click at [663, 71] on div "2025 Jun. 10th vs Previous Filters Breadcrumbs" at bounding box center [852, 63] width 1432 height 25
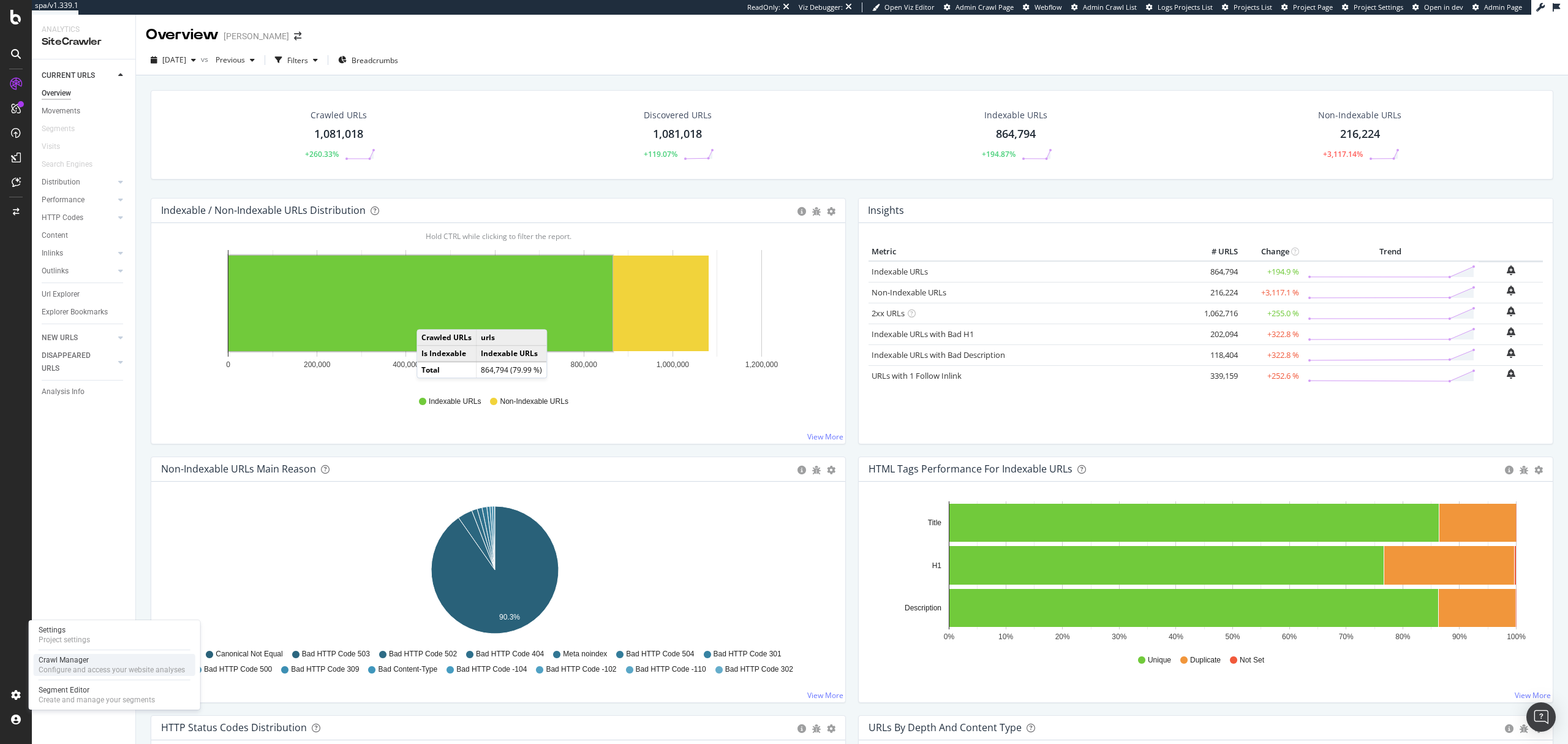
click at [54, 558] on div "Configure and access your website analyses" at bounding box center [112, 670] width 146 height 10
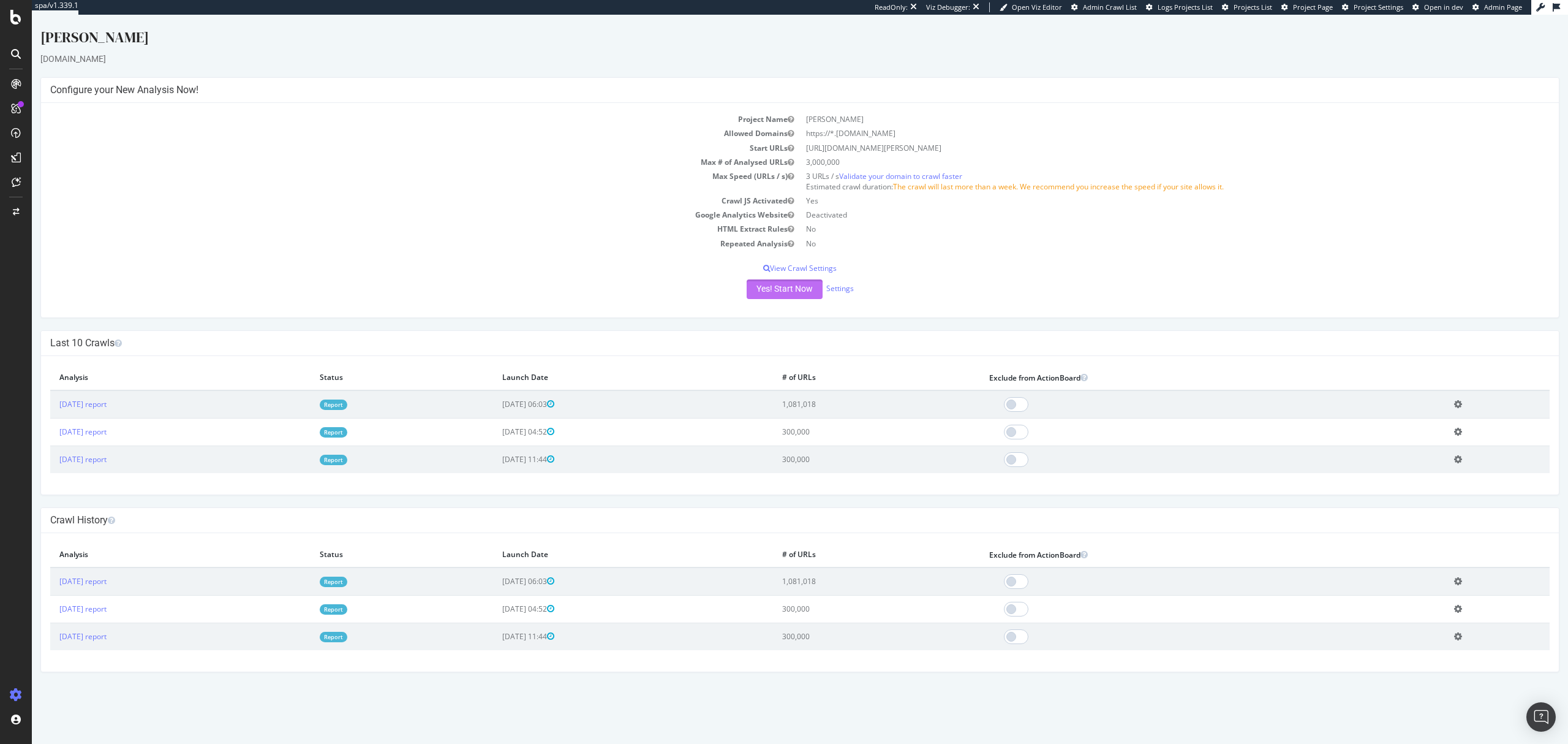
click at [790, 292] on button "Yes! Start Now" at bounding box center [784, 289] width 76 height 20
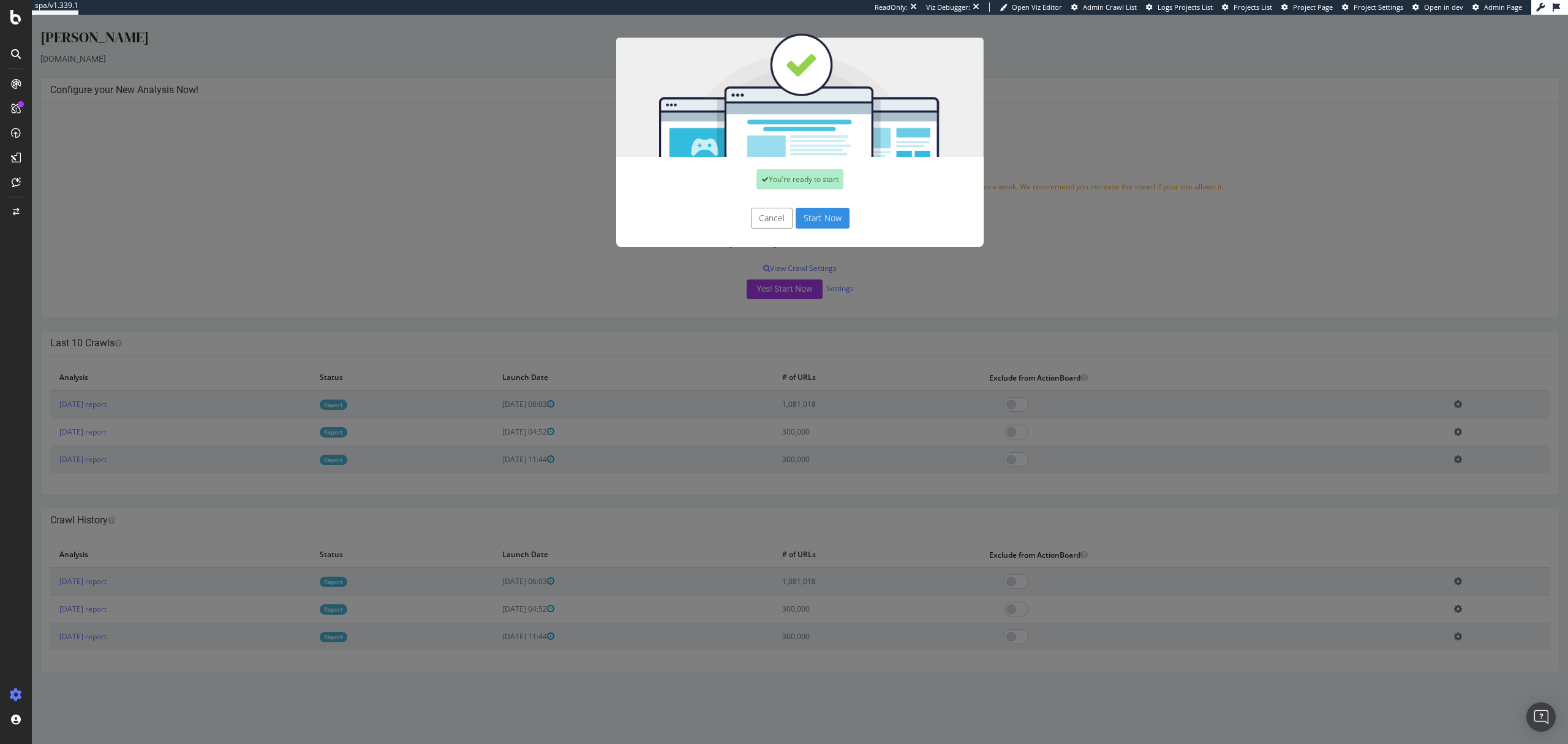
click at [822, 216] on button "Start Now" at bounding box center [823, 217] width 54 height 20
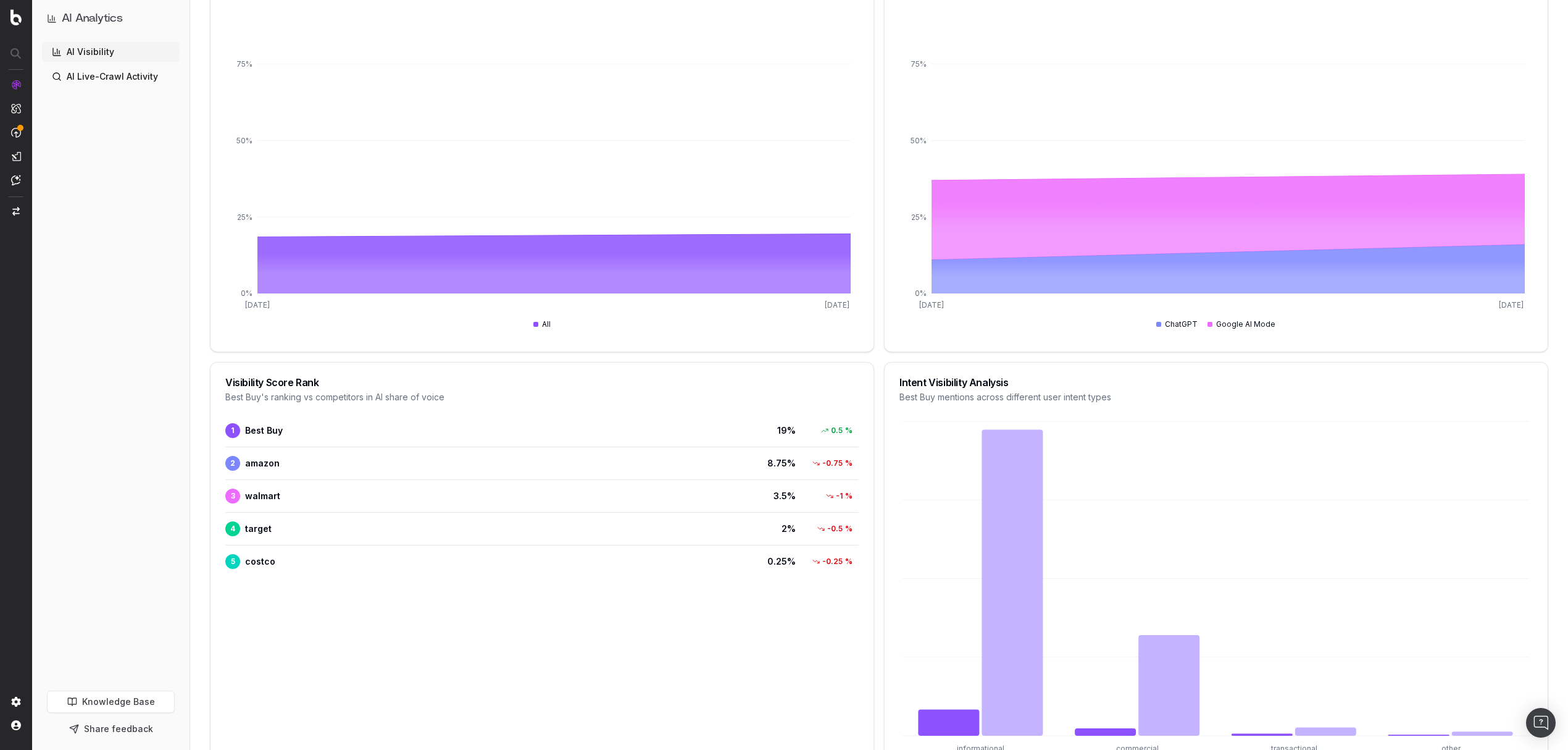
scroll to position [352, 0]
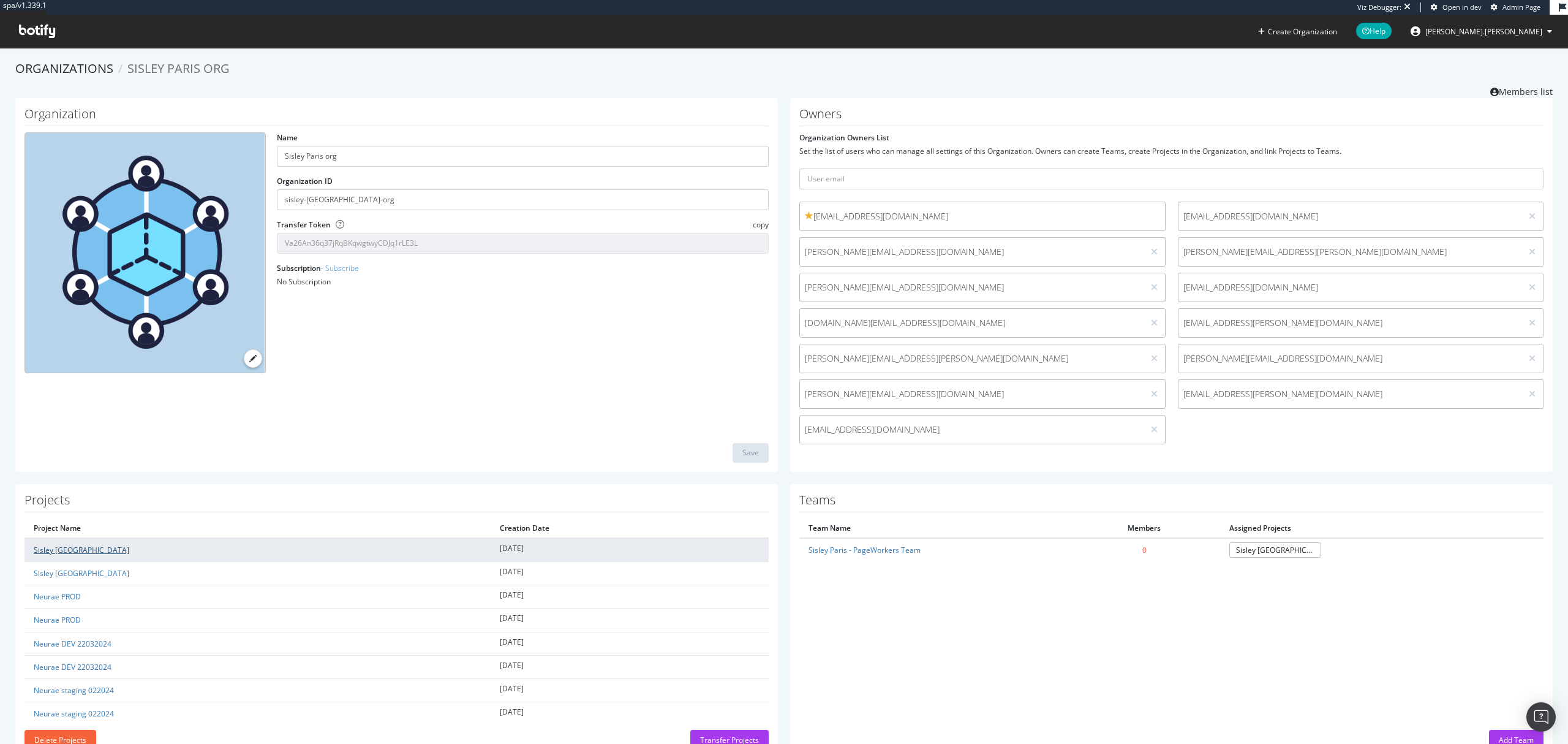
click at [48, 554] on link "Sisley [GEOGRAPHIC_DATA]" at bounding box center [82, 550] width 96 height 11
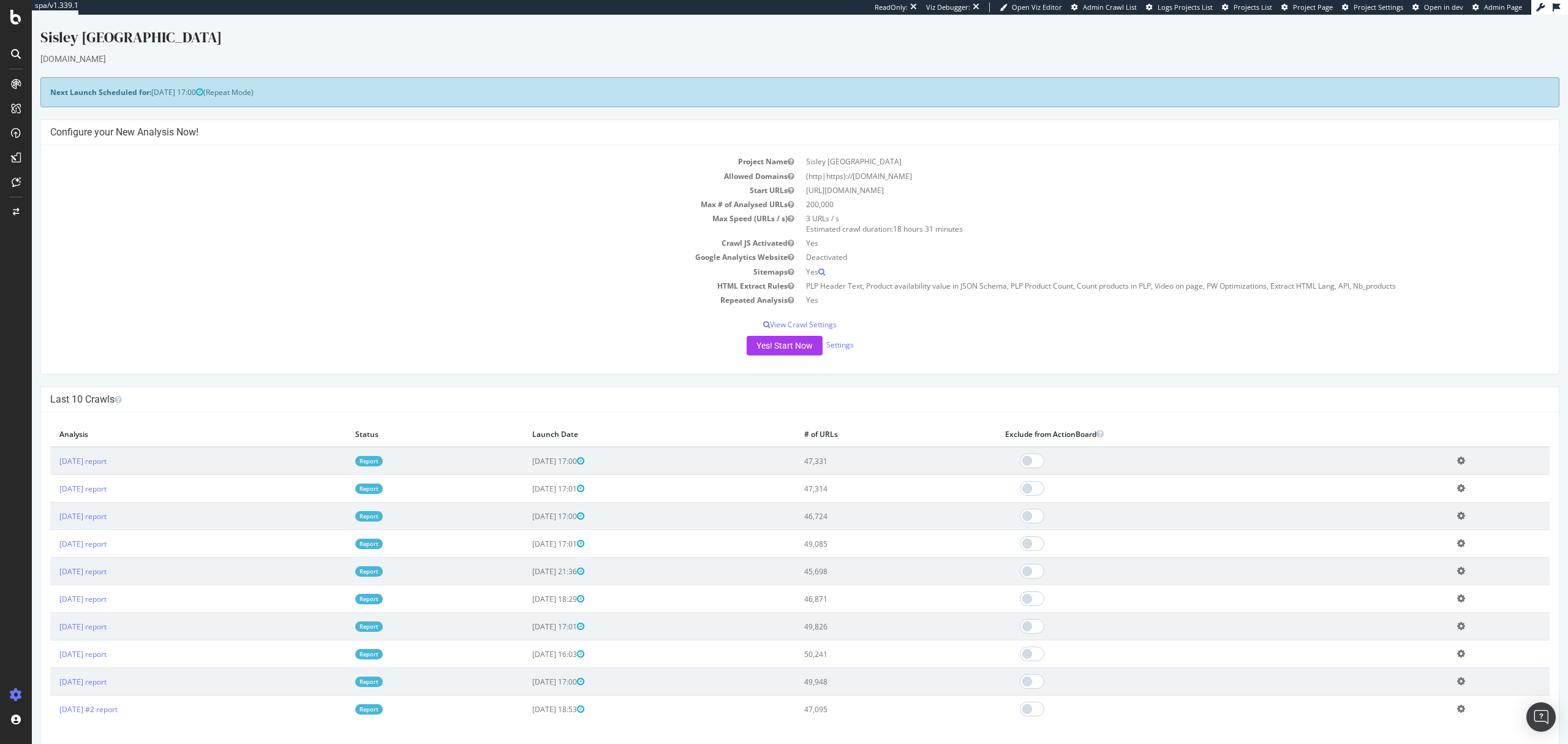
click at [383, 461] on link "Report" at bounding box center [369, 461] width 27 height 11
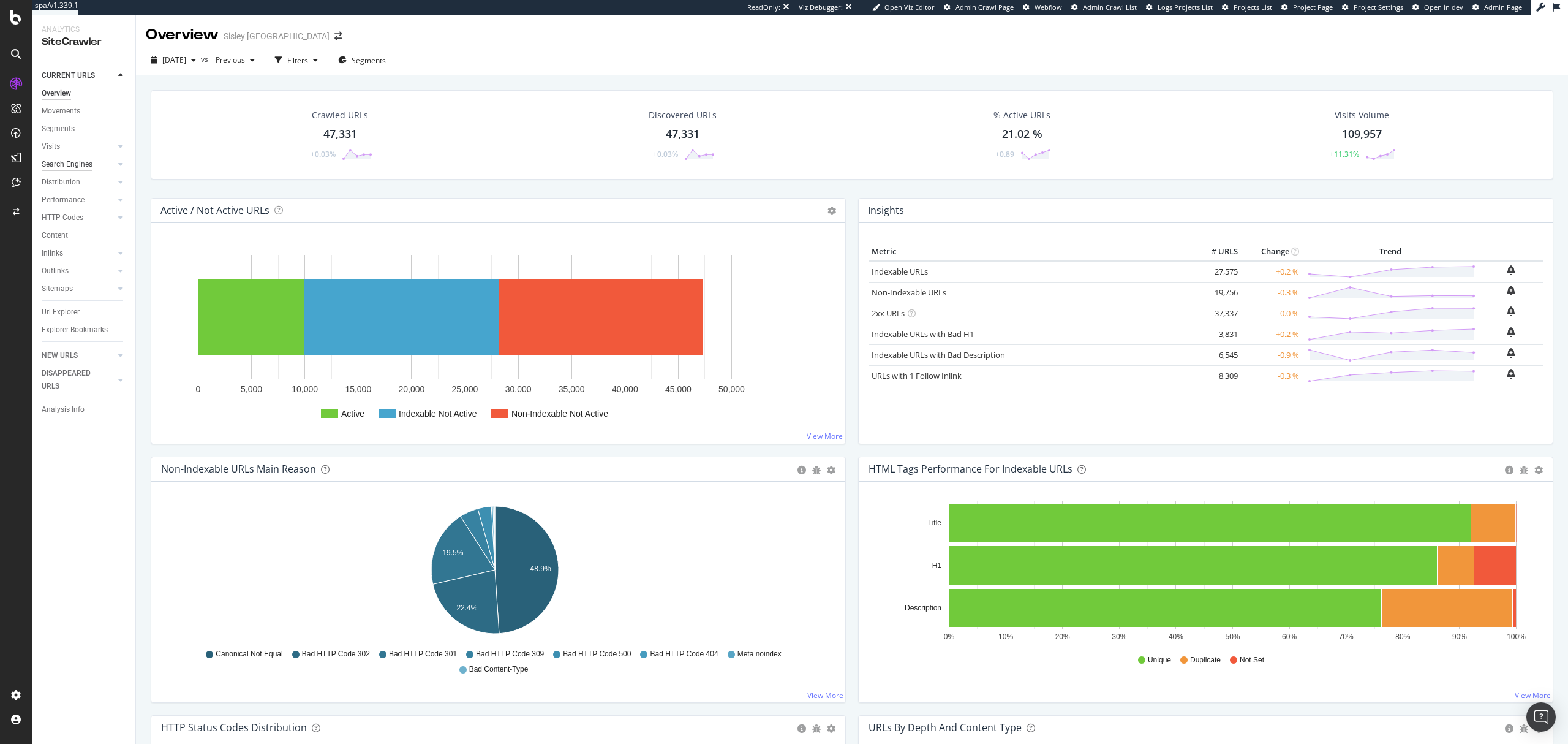
click at [59, 160] on div "Search Engines" at bounding box center [66, 164] width 51 height 13
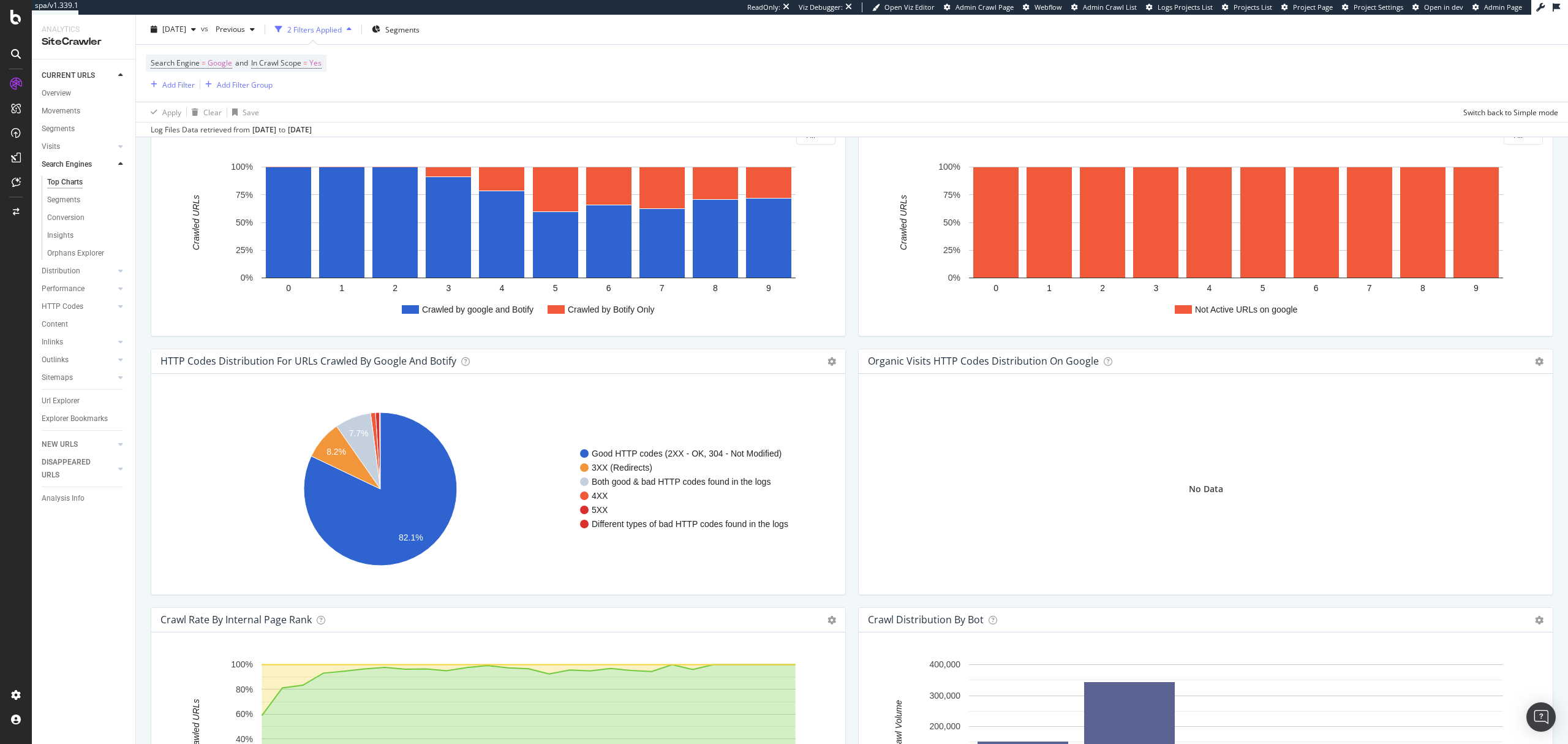
scroll to position [1217, 0]
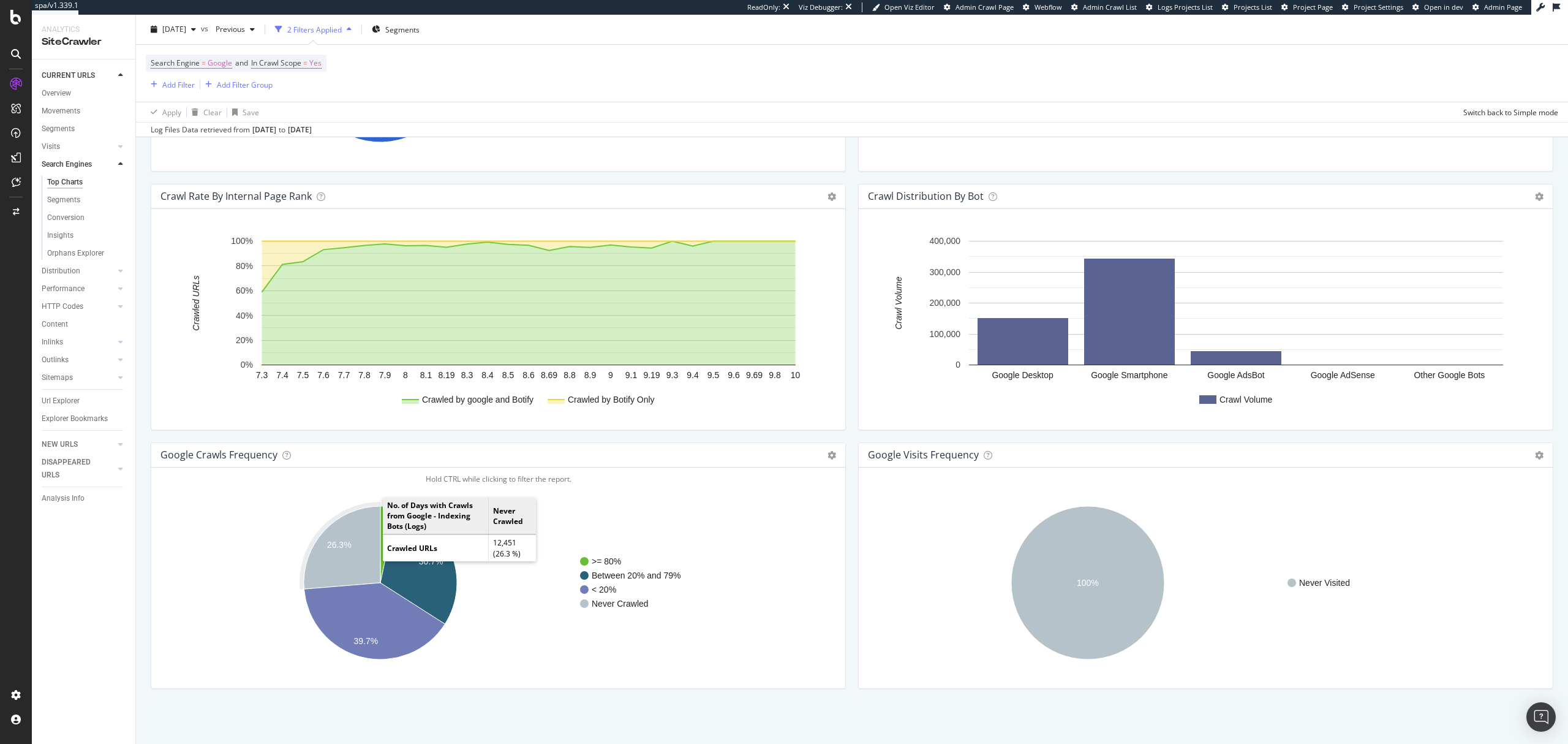
drag, startPoint x: 378, startPoint y: 527, endPoint x: 356, endPoint y: 535, distance: 23.4
click at [349, 535] on icon "A chart." at bounding box center [342, 547] width 76 height 82
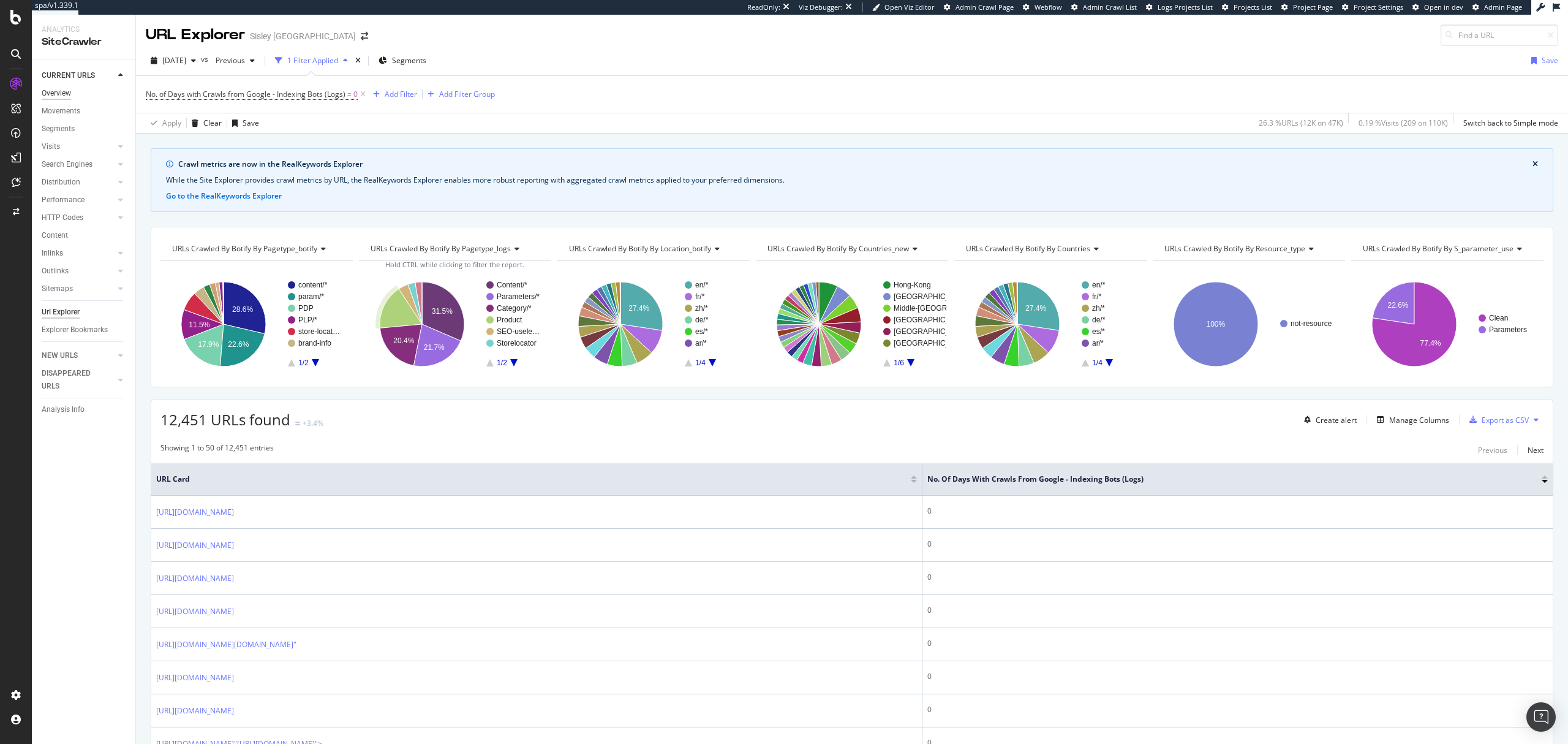
click at [71, 94] on div "Overview" at bounding box center [56, 93] width 29 height 13
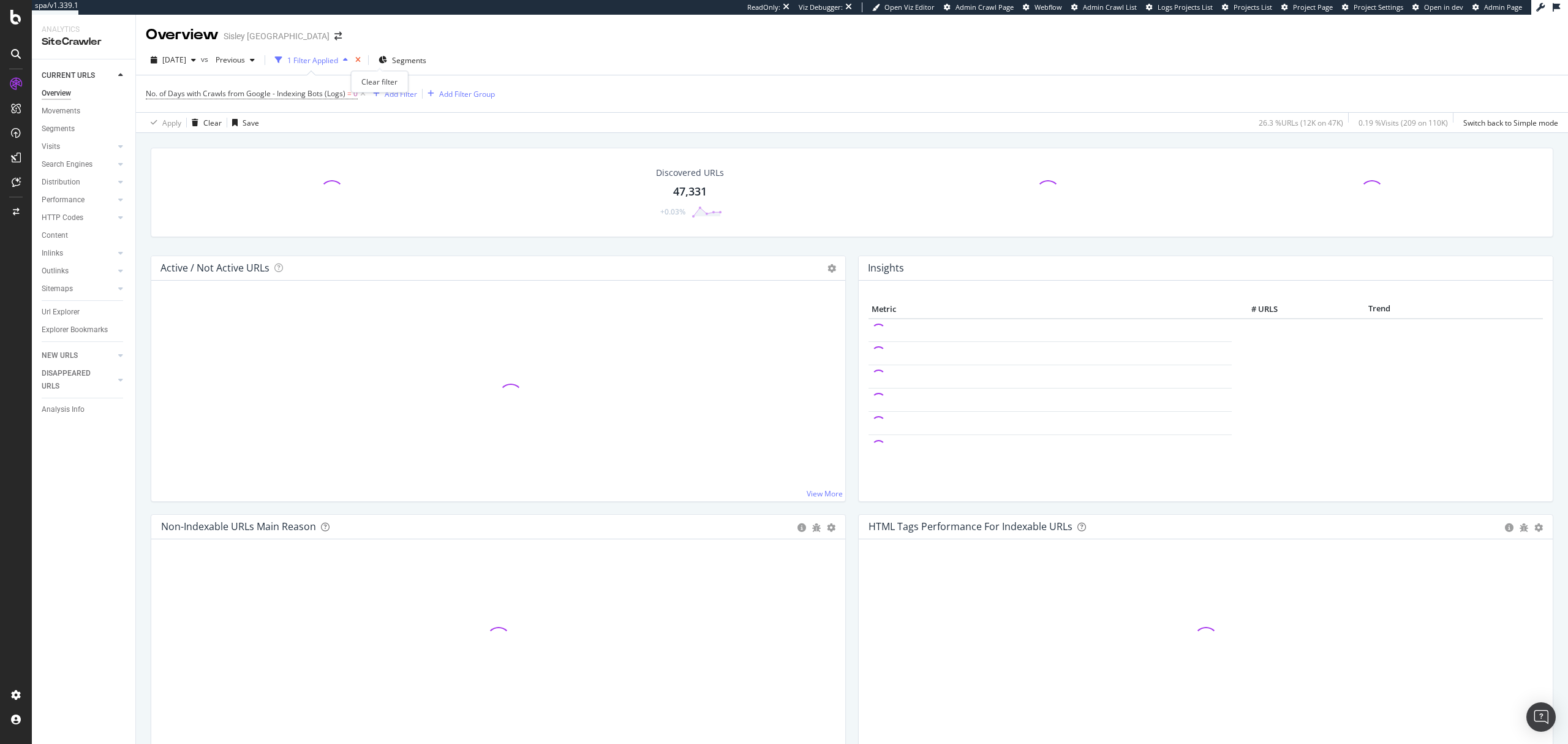
click at [361, 59] on icon "times" at bounding box center [358, 60] width 5 height 7
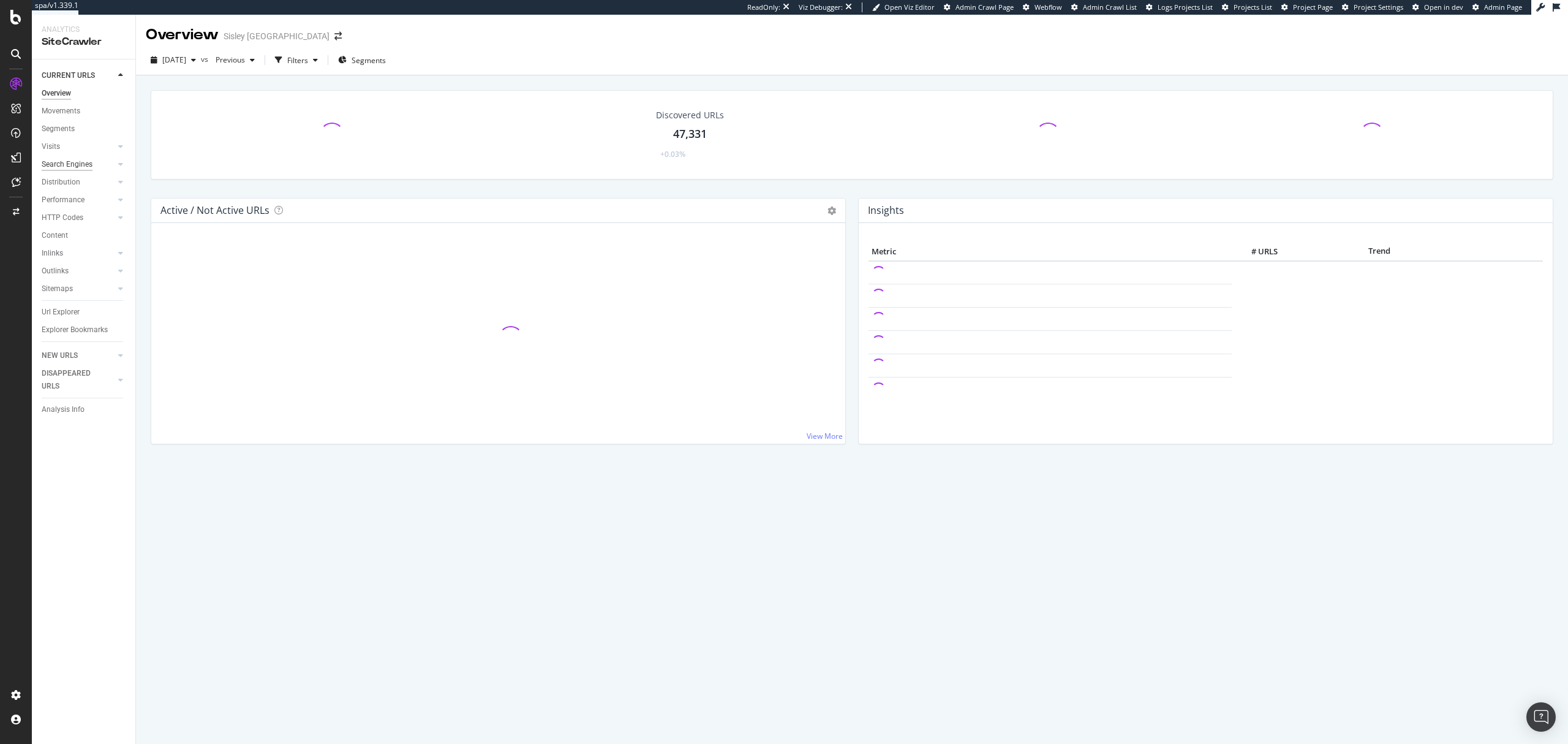
click at [76, 162] on div "Search Engines" at bounding box center [66, 164] width 51 height 13
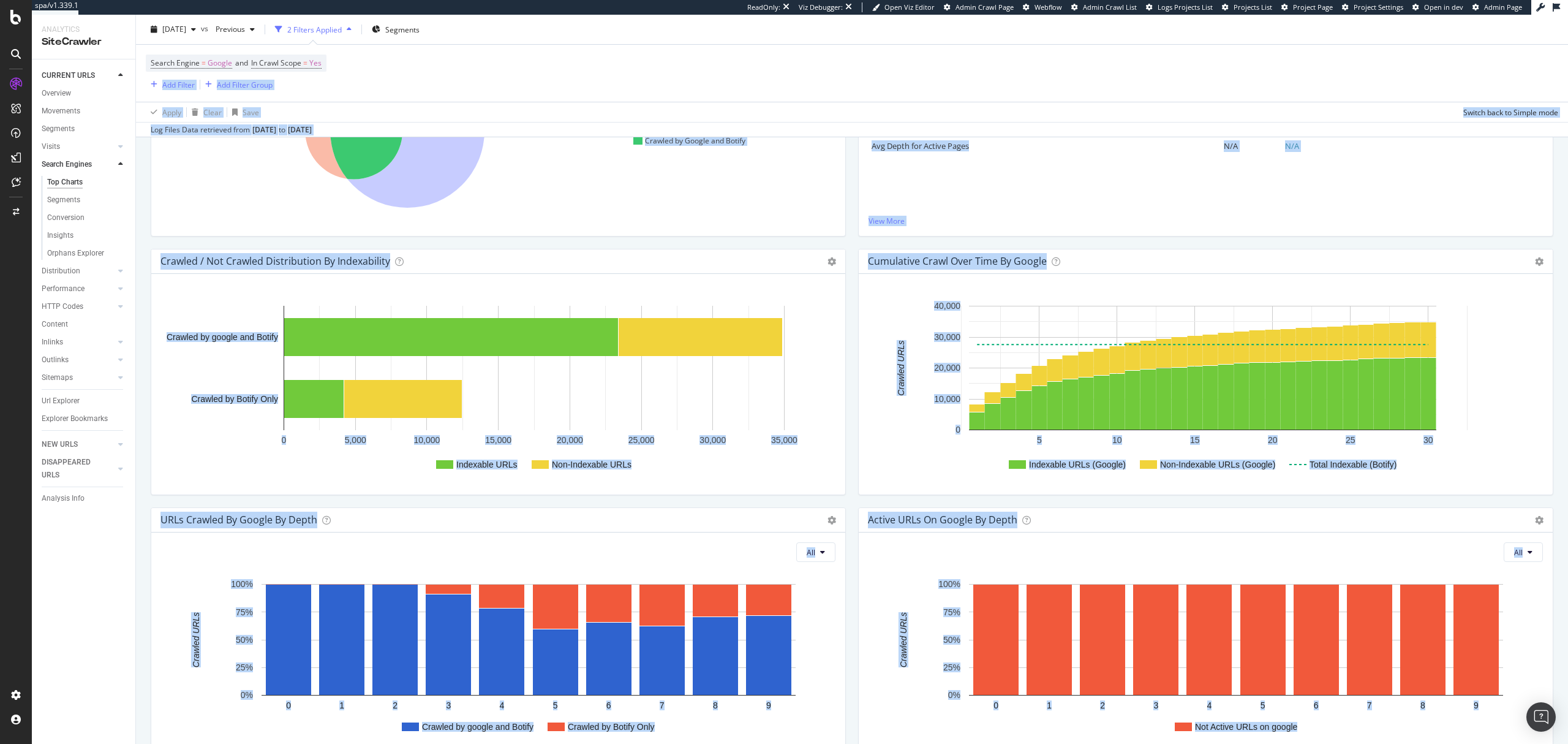
scroll to position [1217, 0]
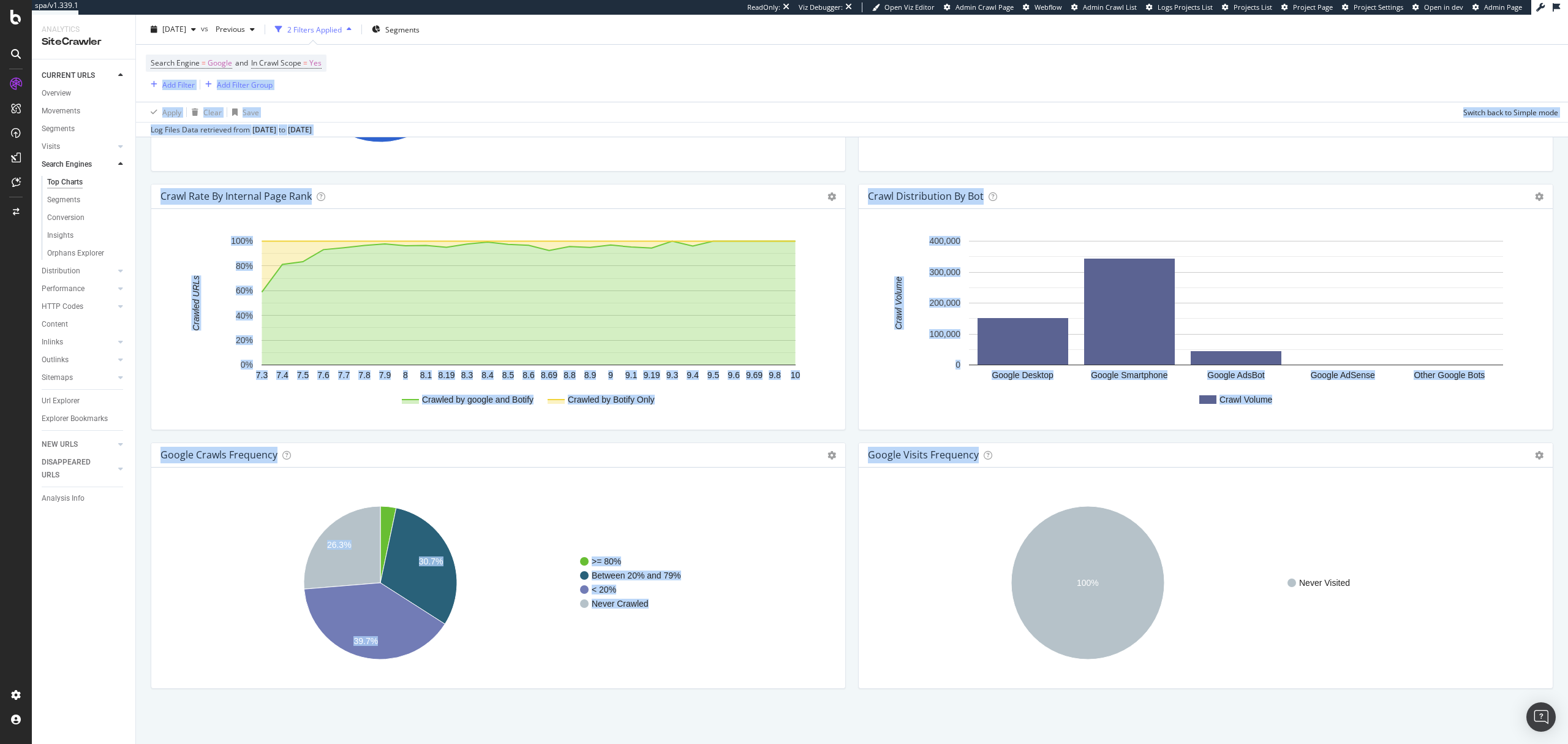
drag, startPoint x: 1567, startPoint y: 99, endPoint x: 1567, endPoint y: 621, distance: 522.0
click at [1567, 621] on div "Search Engines Sisley Paris 2025 Oct. 6th vs Previous 2 Filters Applied Segment…" at bounding box center [852, 380] width 1432 height 729
click at [354, 538] on icon "A chart." at bounding box center [342, 547] width 76 height 82
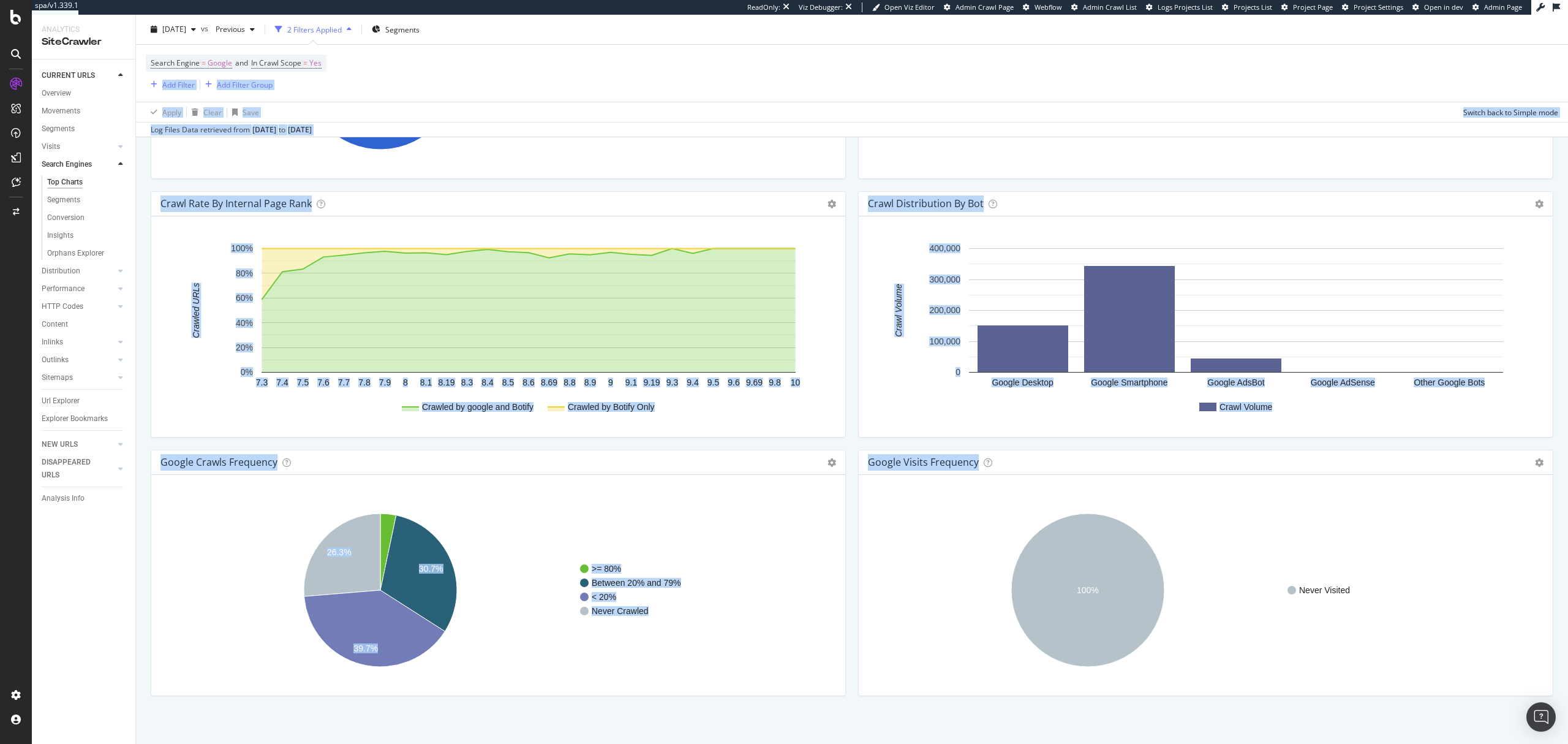
scroll to position [1217, 0]
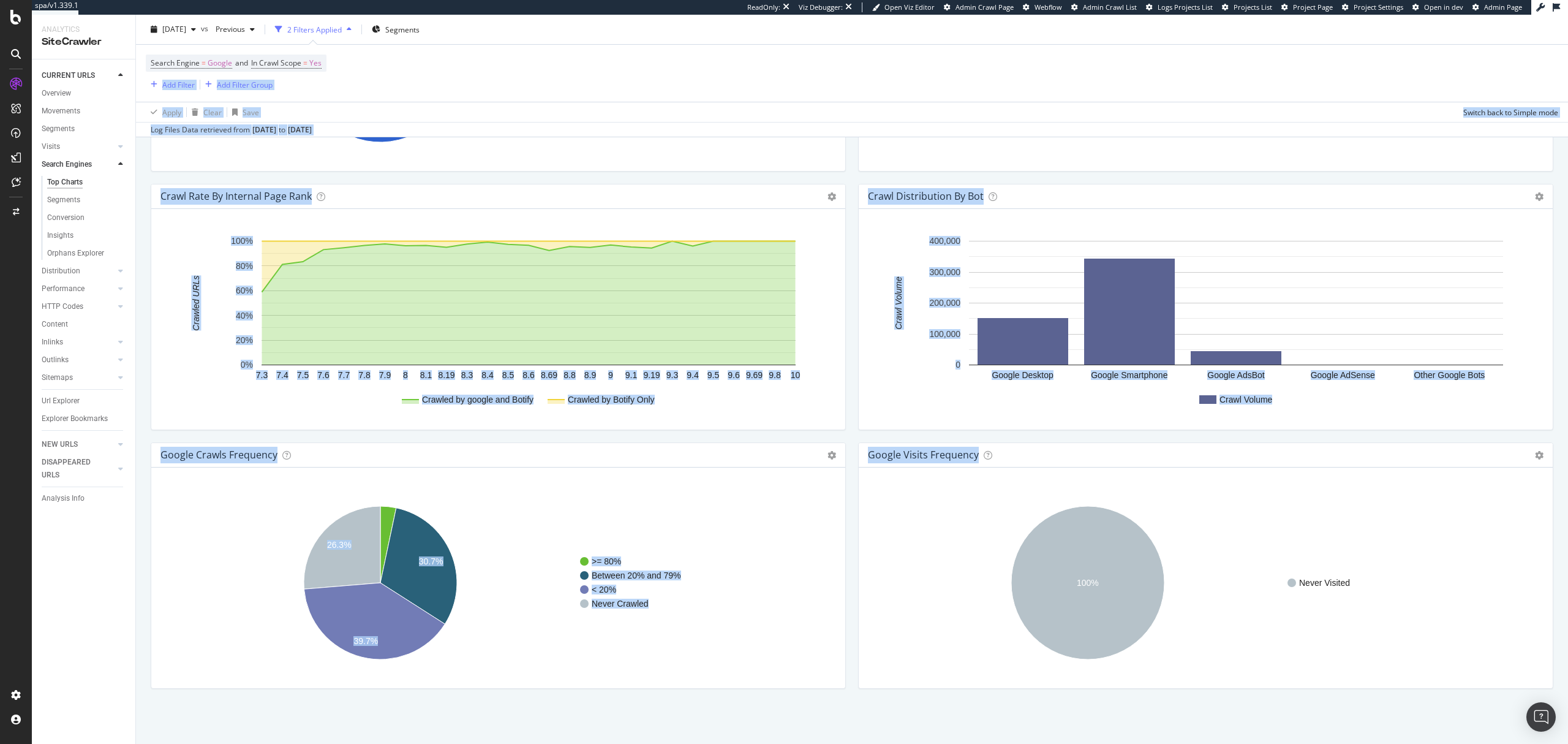
drag, startPoint x: 1567, startPoint y: 114, endPoint x: 1567, endPoint y: 650, distance: 536.0
click at [1567, 650] on div "Search Engines Sisley Paris 2025 Oct. 6th vs Previous 2 Filters Applied Segment…" at bounding box center [852, 380] width 1432 height 729
click at [853, 429] on div "Crawl Distribution By Bot Chart (by Value) Table Expand Export as CSV Export as…" at bounding box center [1205, 313] width 707 height 259
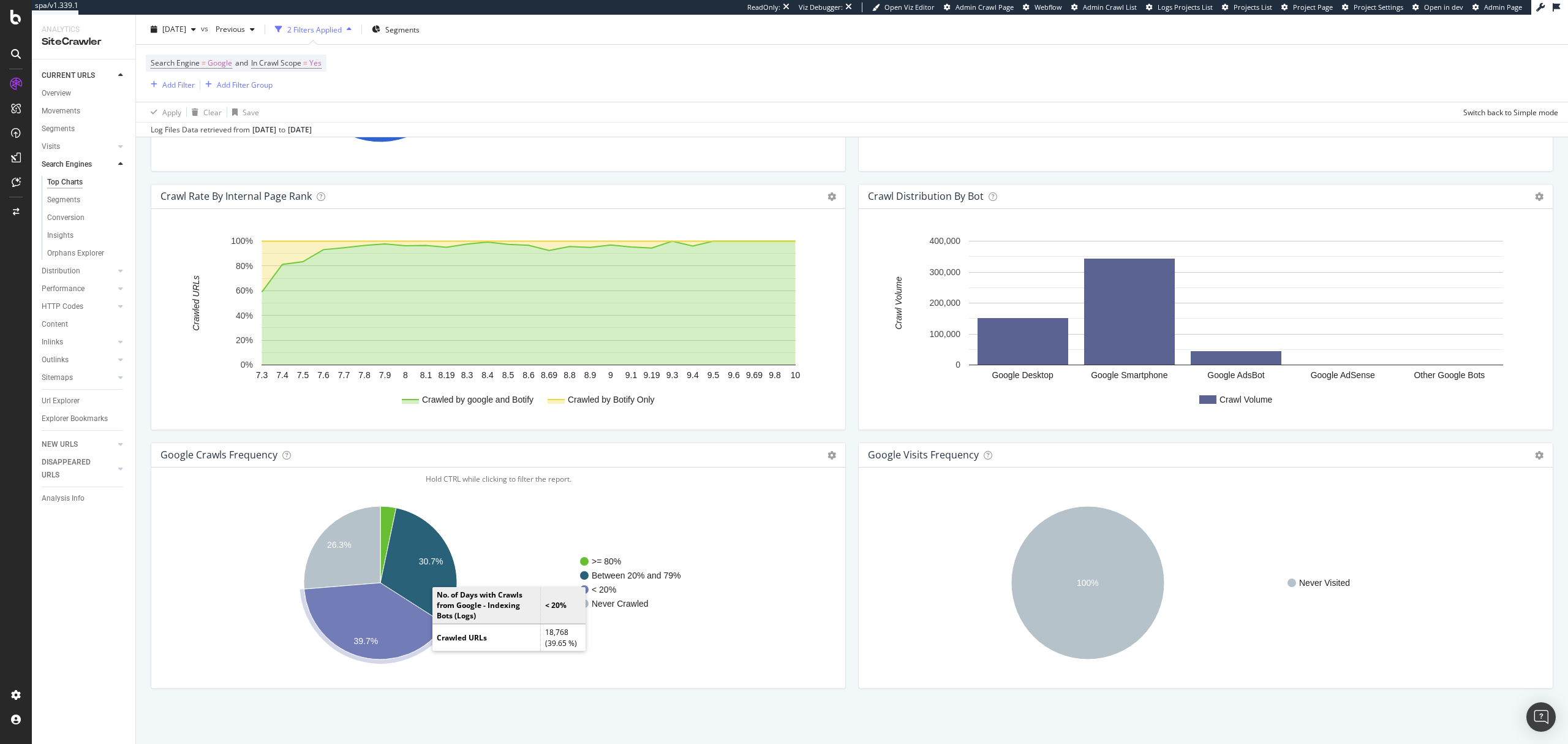
drag, startPoint x: 427, startPoint y: 618, endPoint x: 389, endPoint y: 616, distance: 38.1
click at [389, 616] on icon "A chart." at bounding box center [374, 621] width 141 height 76
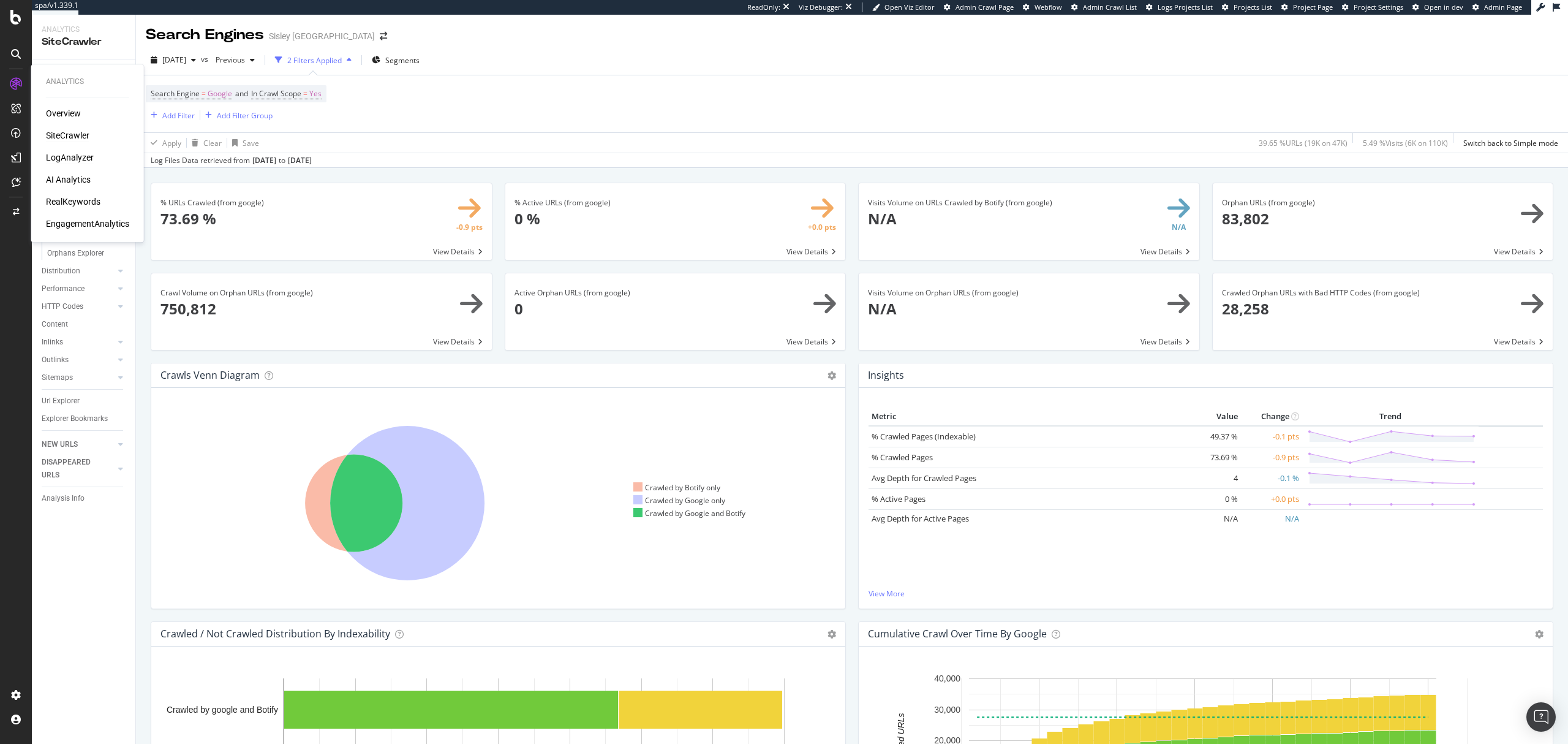
click at [72, 153] on div "LogAnalyzer" at bounding box center [70, 158] width 48 height 12
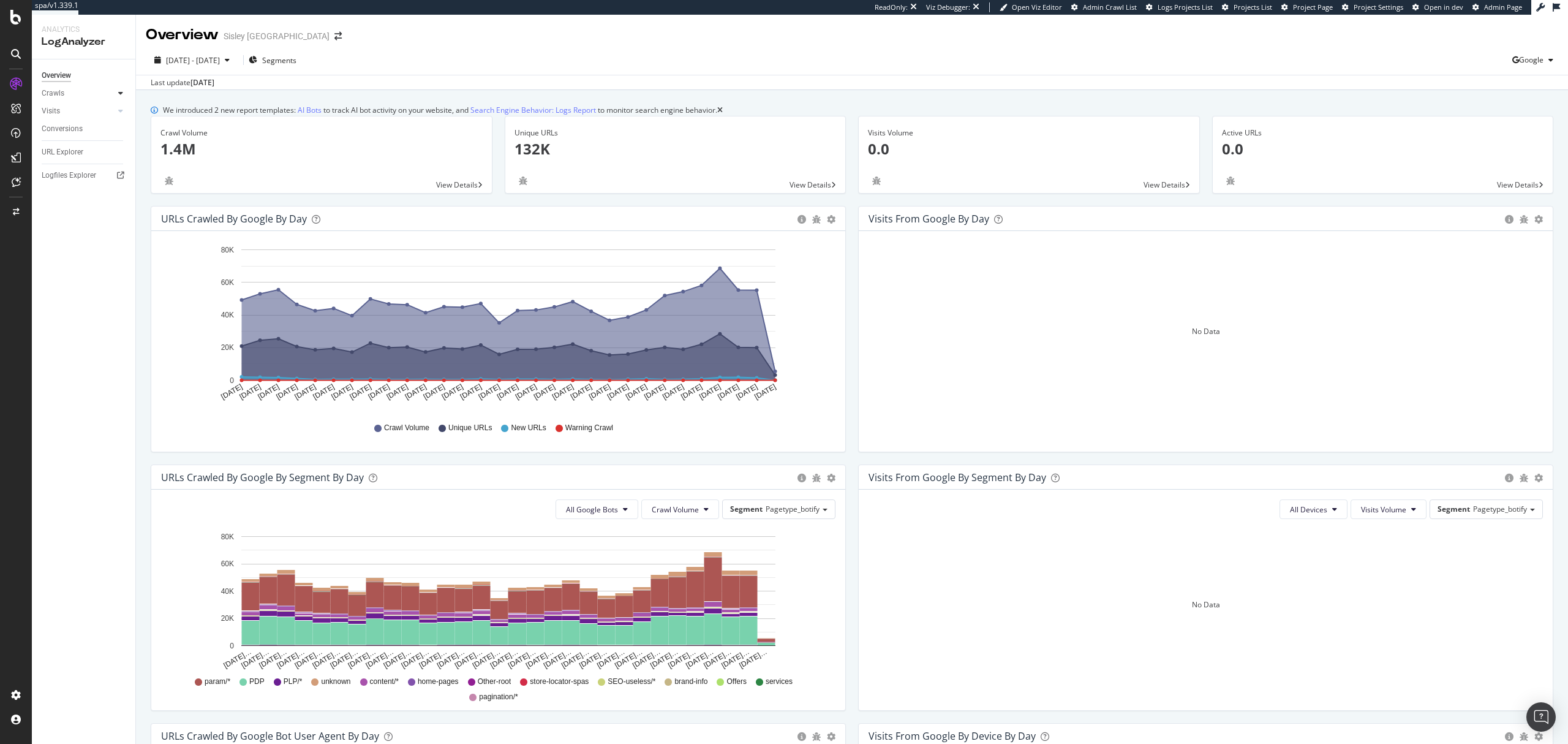
click at [124, 93] on div at bounding box center [121, 93] width 12 height 12
click at [69, 175] on div "Resources" at bounding box center [64, 177] width 34 height 13
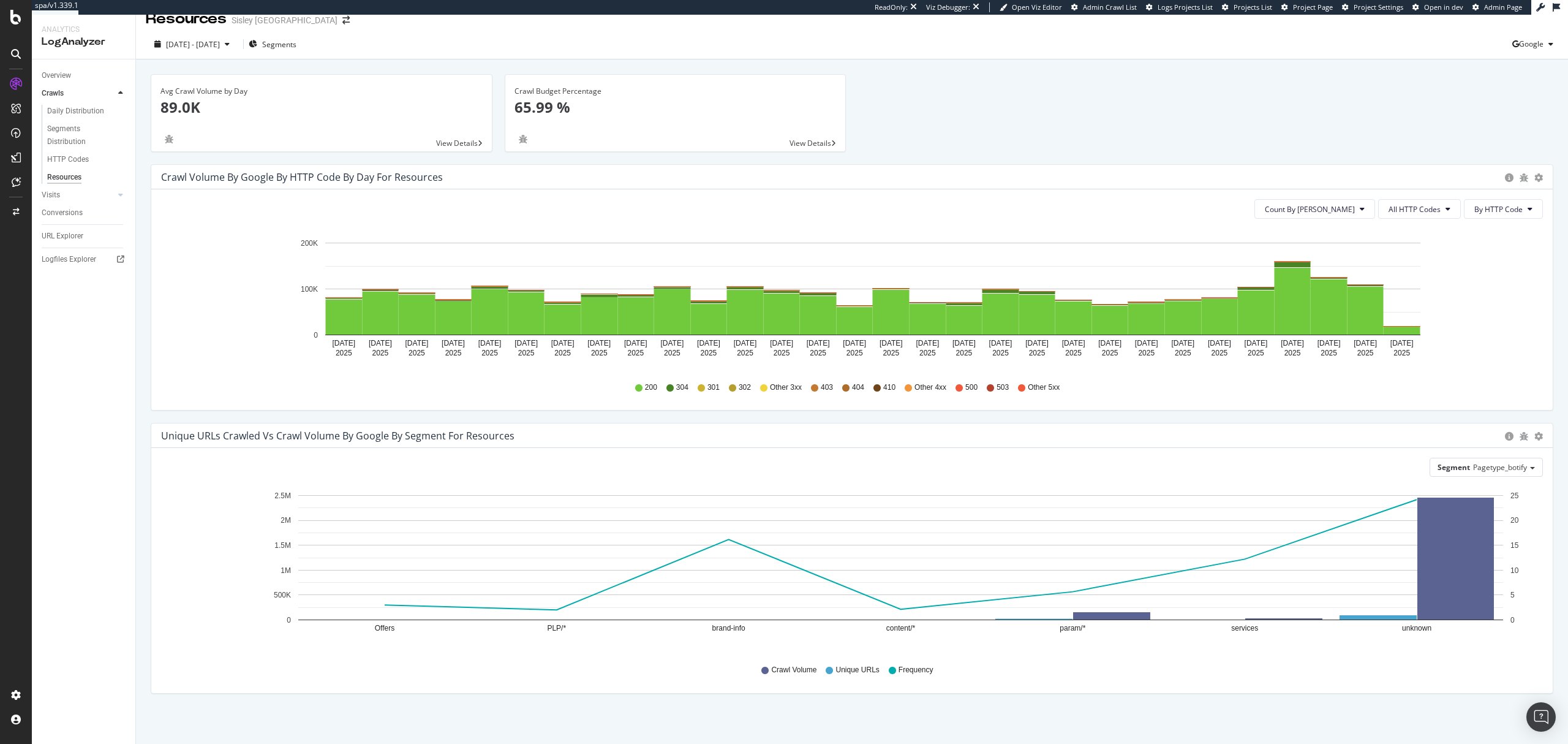
scroll to position [20, 0]
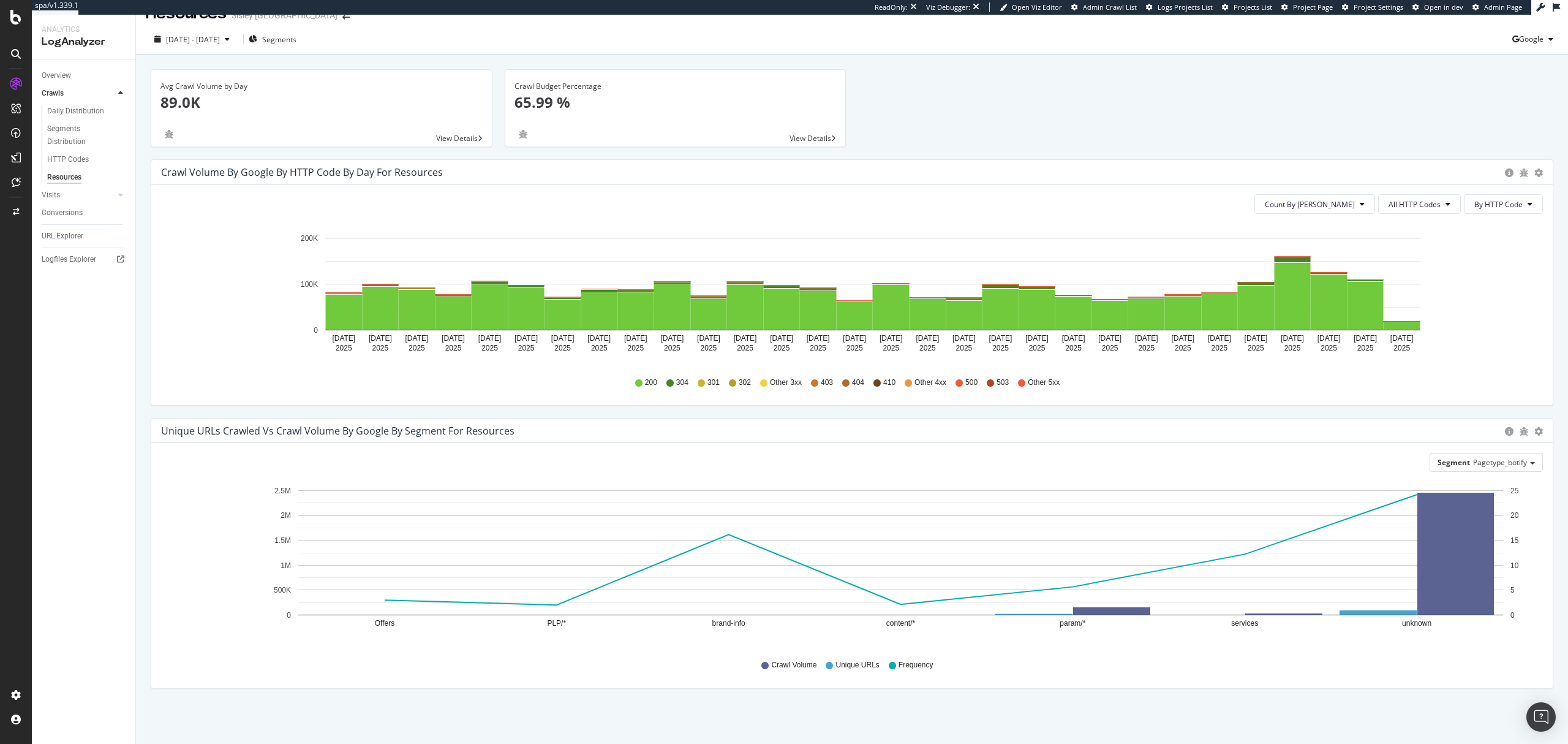
click at [802, 133] on span "View Details" at bounding box center [810, 138] width 42 height 11
